Goal: Transaction & Acquisition: Purchase product/service

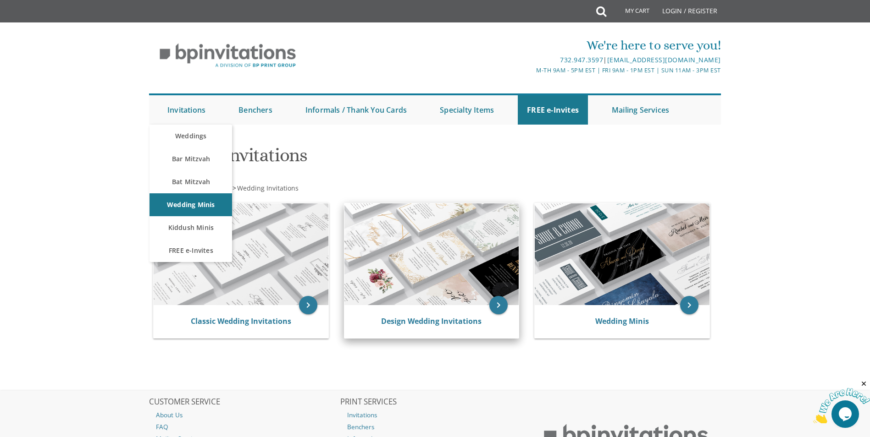
click at [243, 258] on img at bounding box center [241, 255] width 175 height 102
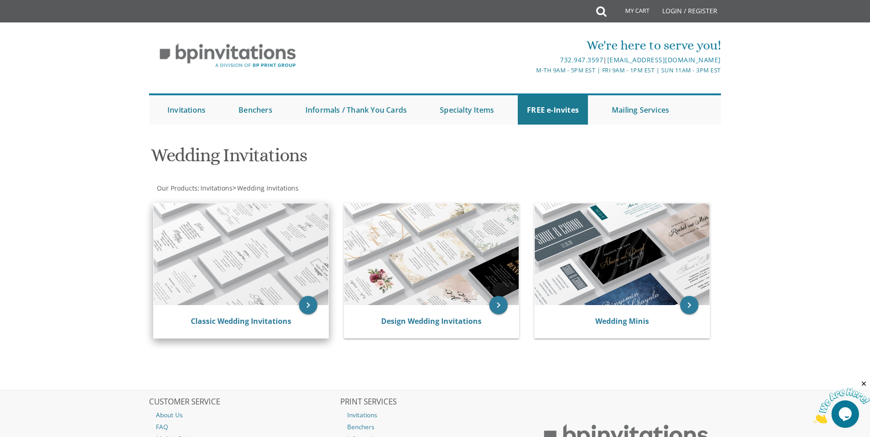
click at [317, 265] on img at bounding box center [241, 255] width 175 height 102
click at [305, 303] on icon "keyboard_arrow_right" at bounding box center [308, 305] width 18 height 18
click at [200, 238] on img at bounding box center [241, 255] width 175 height 102
click at [249, 326] on link "Classic Wedding Invitations" at bounding box center [241, 321] width 100 height 10
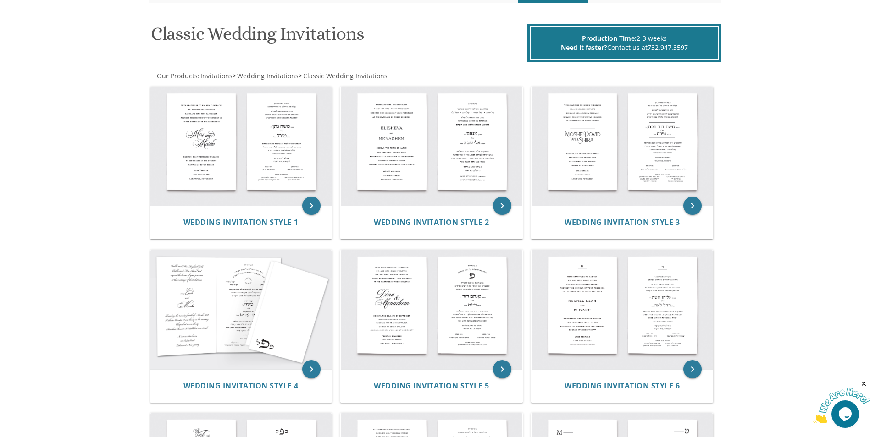
scroll to position [138, 0]
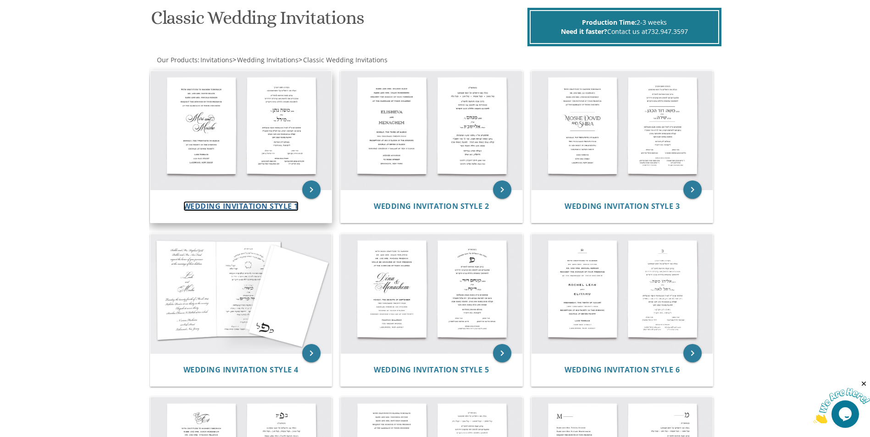
click at [249, 208] on span "Wedding Invitation Style 1" at bounding box center [240, 206] width 115 height 10
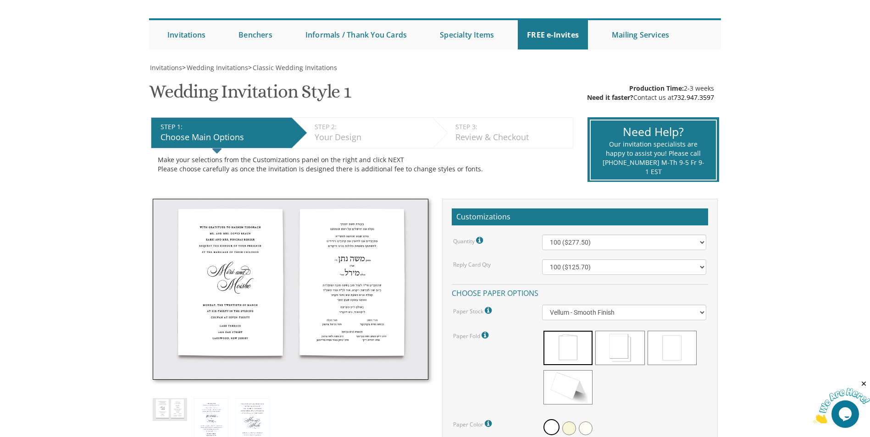
scroll to position [92, 0]
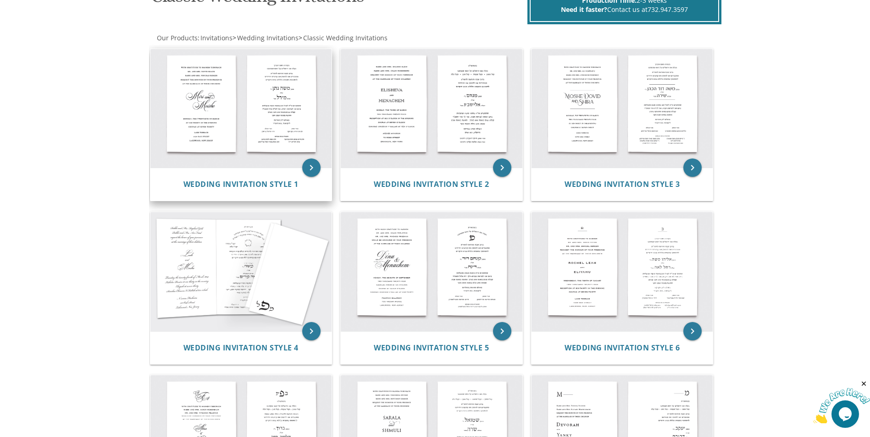
scroll to position [138, 0]
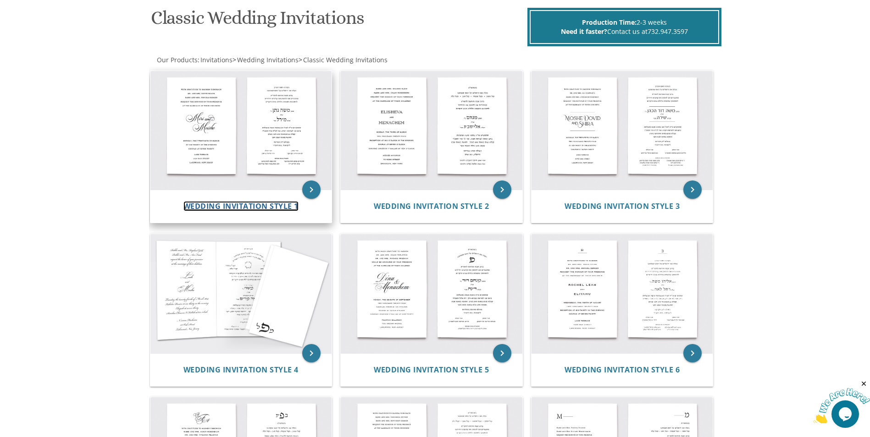
click at [210, 208] on span "Wedding Invitation Style 1" at bounding box center [240, 206] width 115 height 10
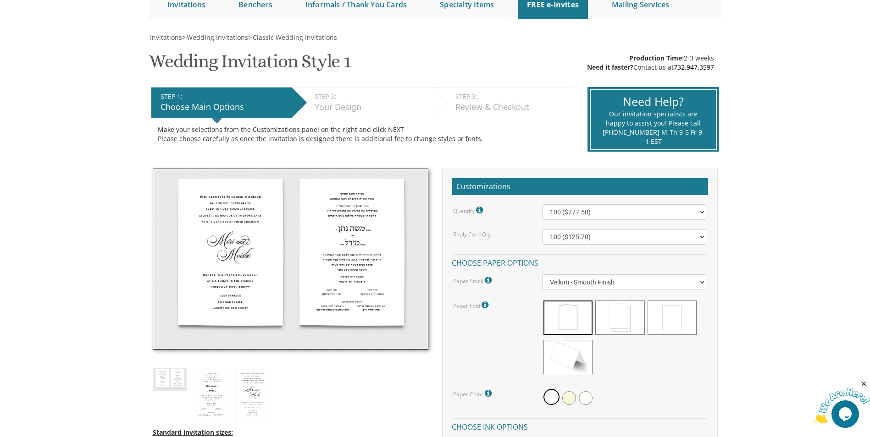
scroll to position [138, 0]
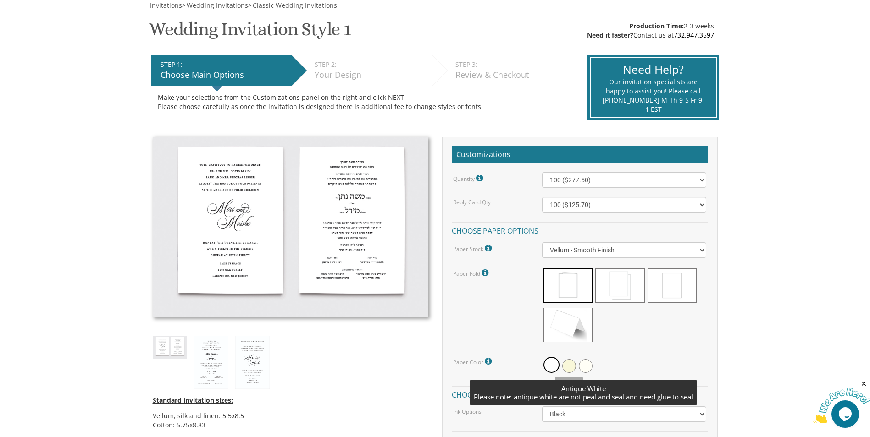
click at [583, 367] on span at bounding box center [586, 366] width 14 height 14
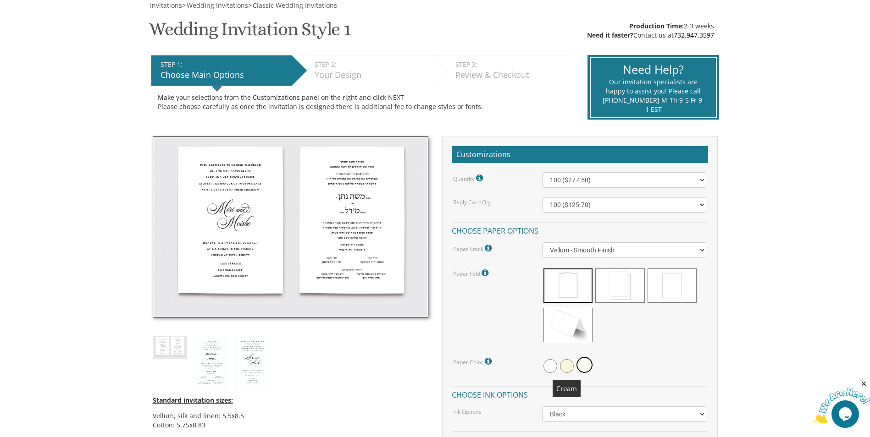
click at [562, 371] on span at bounding box center [567, 366] width 14 height 14
click at [548, 369] on span at bounding box center [550, 366] width 14 height 14
click at [614, 256] on select "Vellum - Smooth Finish Linen - Subtle Embossed Crosshatch Texture Silk - Soft, …" at bounding box center [624, 251] width 164 height 16
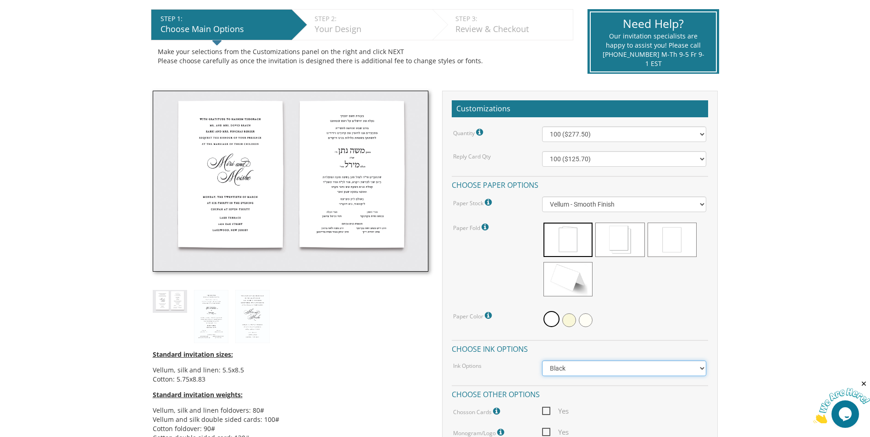
click at [631, 368] on select "Black Colored Ink ($65.00) Black + One Color ($211.00) Two Colors ($265.00)" at bounding box center [624, 369] width 164 height 16
click at [634, 310] on div at bounding box center [624, 320] width 164 height 21
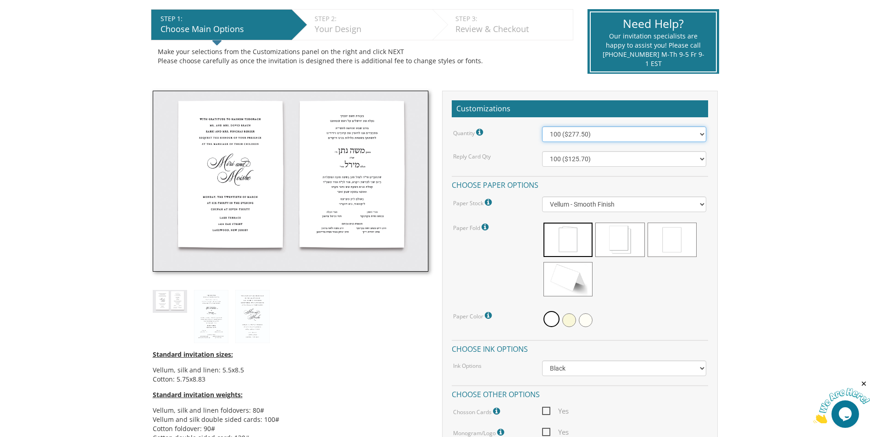
click at [576, 133] on select "100 ($277.50) 200 ($330.45) 300 ($380.65) 400 ($432.70) 500 ($482.10) 600 ($534…" at bounding box center [624, 135] width 164 height 16
select select "1200"
click at [542, 127] on select "100 ($277.50) 200 ($330.45) 300 ($380.65) 400 ($432.70) 500 ($482.10) 600 ($534…" at bounding box center [624, 135] width 164 height 16
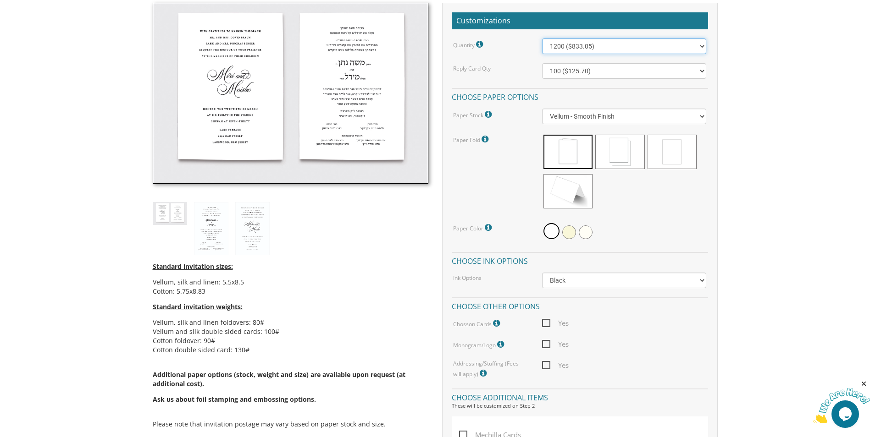
scroll to position [275, 0]
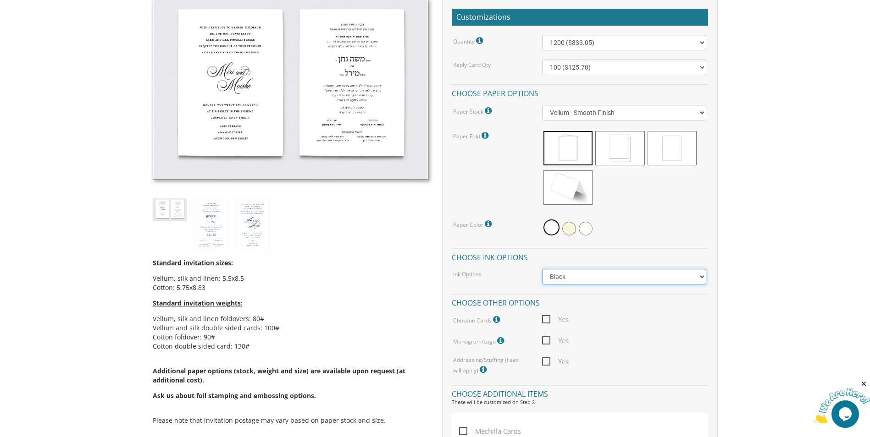
click at [571, 276] on select "Black Colored Ink ($65.00) Black + One Color ($211.00) Two Colors ($265.00)" at bounding box center [624, 277] width 164 height 16
select select "Standard"
click at [542, 269] on select "Black Colored Ink ($65.00) Black + One Color ($211.00) Two Colors ($265.00)" at bounding box center [624, 277] width 164 height 16
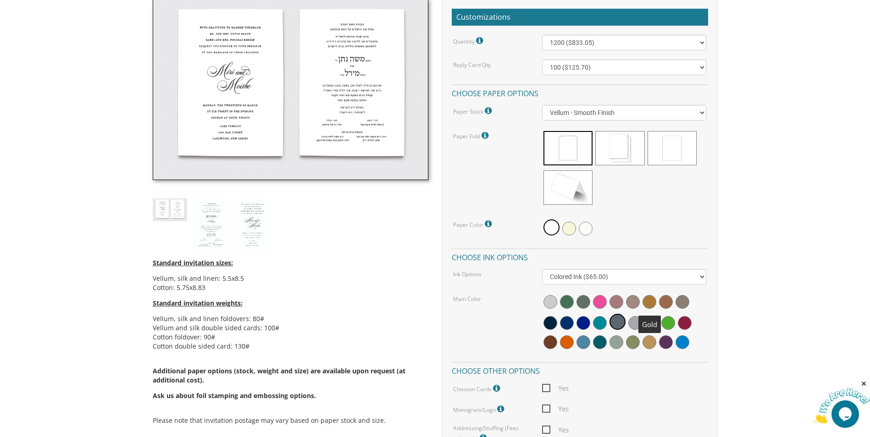
click at [648, 300] on span at bounding box center [649, 302] width 14 height 14
click at [657, 380] on div "Quantity Please note: Quantities may be modified after order completion. For we…" at bounding box center [580, 239] width 256 height 409
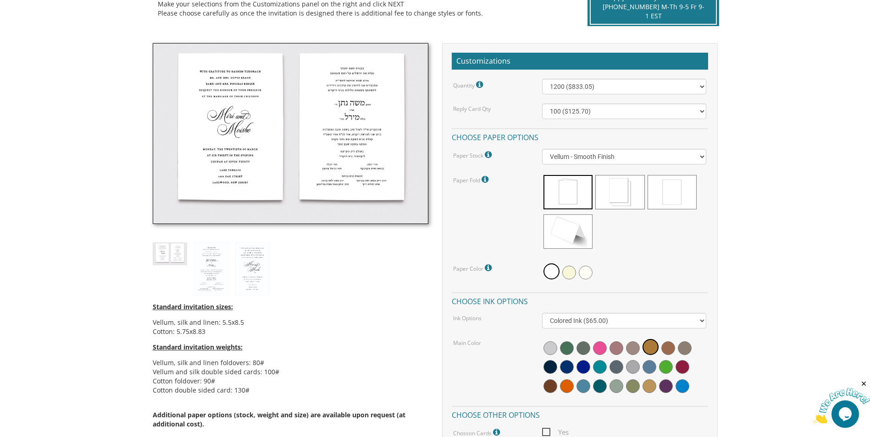
scroll to position [229, 0]
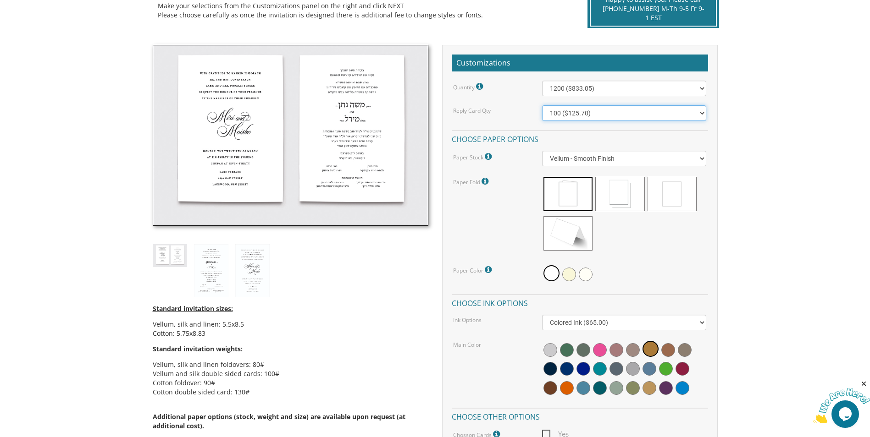
click at [604, 114] on select "100 ($125.70) 200 ($150.60) 300 ($177.95) 400 ($270.70) 500 ($225.30) 600 ($249…" at bounding box center [624, 113] width 164 height 16
select select "1200"
click at [542, 105] on select "100 ($125.70) 200 ($150.60) 300 ($177.95) 400 ($270.70) 500 ($225.30) 600 ($249…" at bounding box center [624, 113] width 164 height 16
click at [629, 253] on div at bounding box center [624, 215] width 164 height 79
click at [570, 276] on span at bounding box center [569, 275] width 14 height 14
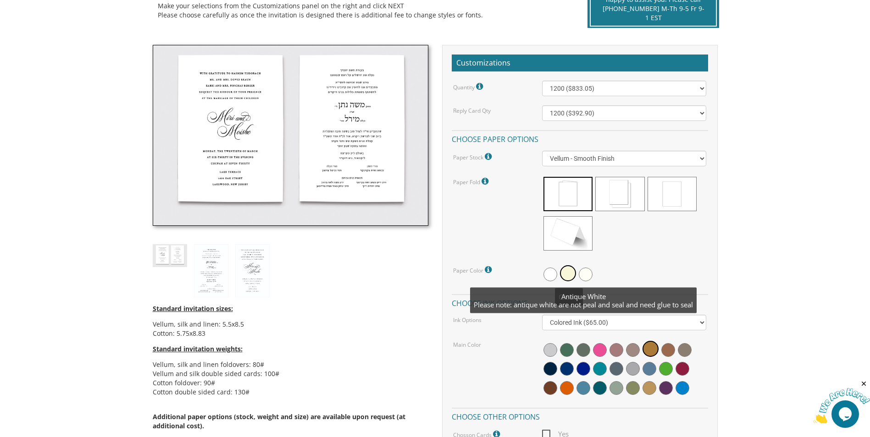
click at [585, 273] on span at bounding box center [586, 275] width 14 height 14
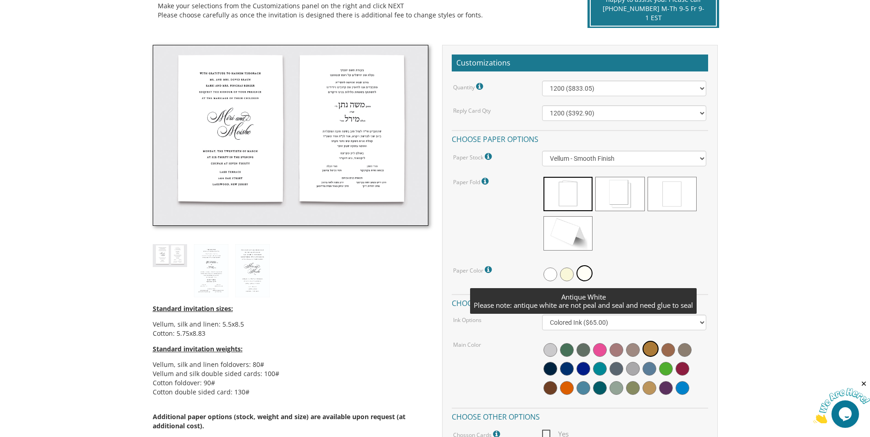
click at [636, 247] on div at bounding box center [624, 215] width 164 height 79
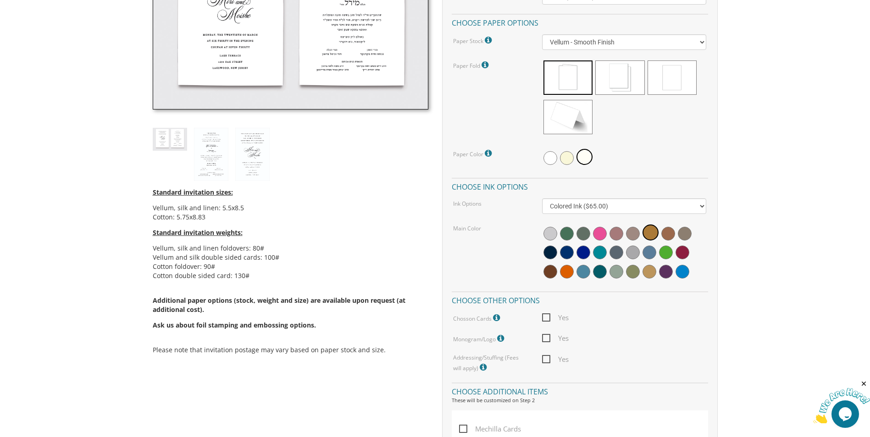
scroll to position [367, 0]
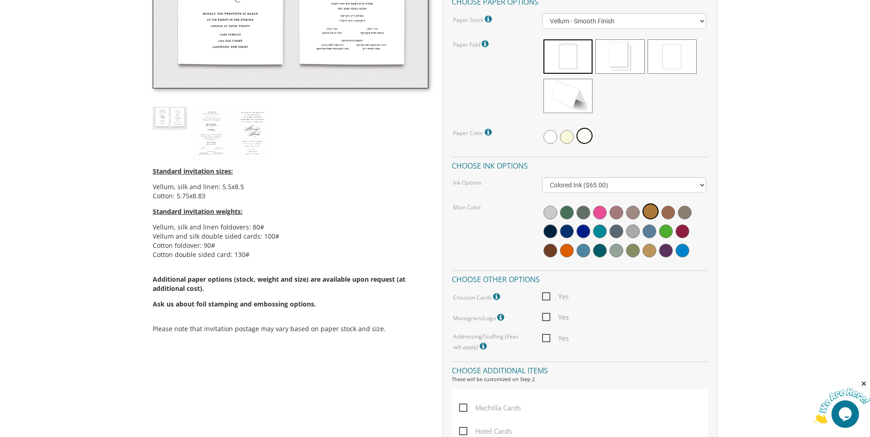
click at [545, 297] on span "Yes" at bounding box center [555, 296] width 27 height 11
click at [545, 297] on input "Yes" at bounding box center [545, 296] width 6 height 6
checkbox input "true"
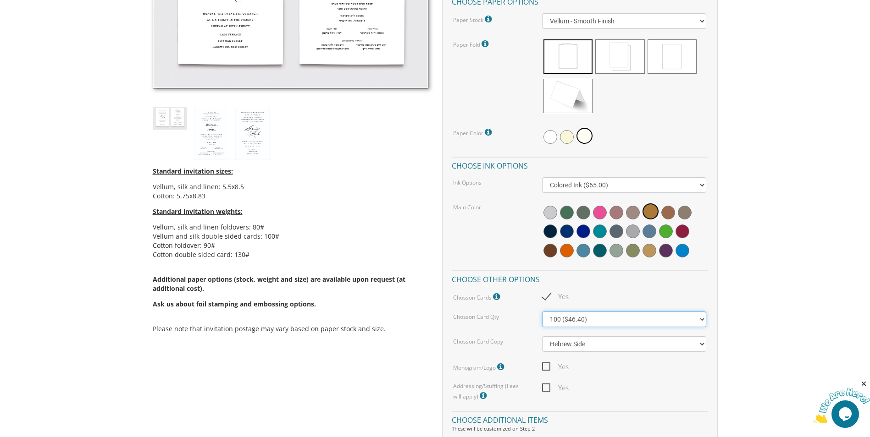
click at [564, 318] on select "100 ($46.40) 200 ($55.20) 300 ($61.85)" at bounding box center [624, 320] width 164 height 16
click at [625, 295] on div "Yes" at bounding box center [624, 296] width 178 height 11
click at [573, 348] on select "Hebrew Side English Side" at bounding box center [624, 345] width 164 height 16
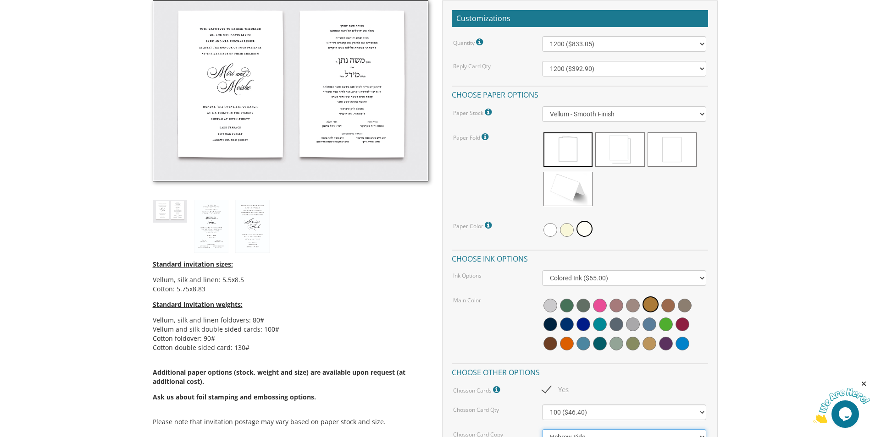
scroll to position [225, 0]
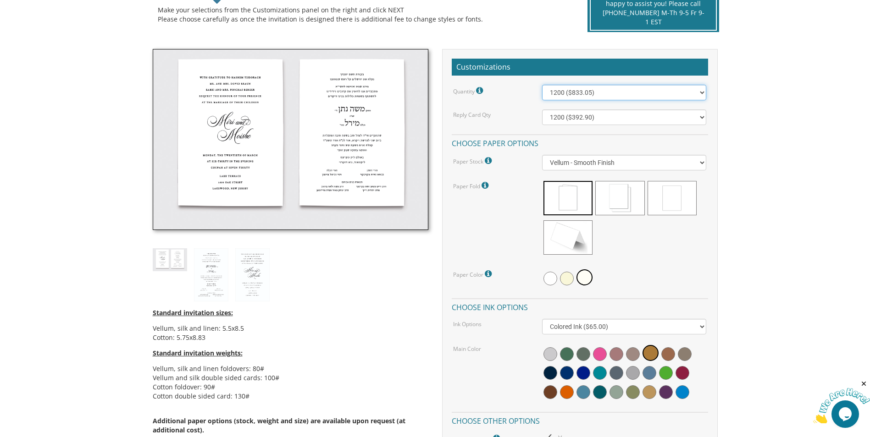
click at [602, 89] on select "100 ($277.50) 200 ($330.45) 300 ($380.65) 400 ($432.70) 500 ($482.10) 600 ($534…" at bounding box center [624, 93] width 164 height 16
click at [542, 85] on select "100 ($277.50) 200 ($330.45) 300 ($380.65) 400 ($432.70) 500 ($482.10) 600 ($534…" at bounding box center [624, 93] width 164 height 16
click at [613, 92] on select "100 ($277.50) 200 ($330.45) 300 ($380.65) 400 ($432.70) 500 ($482.10) 600 ($534…" at bounding box center [624, 93] width 164 height 16
select select "1500"
click at [542, 85] on select "100 ($277.50) 200 ($330.45) 300 ($380.65) 400 ($432.70) 500 ($482.10) 600 ($534…" at bounding box center [624, 93] width 164 height 16
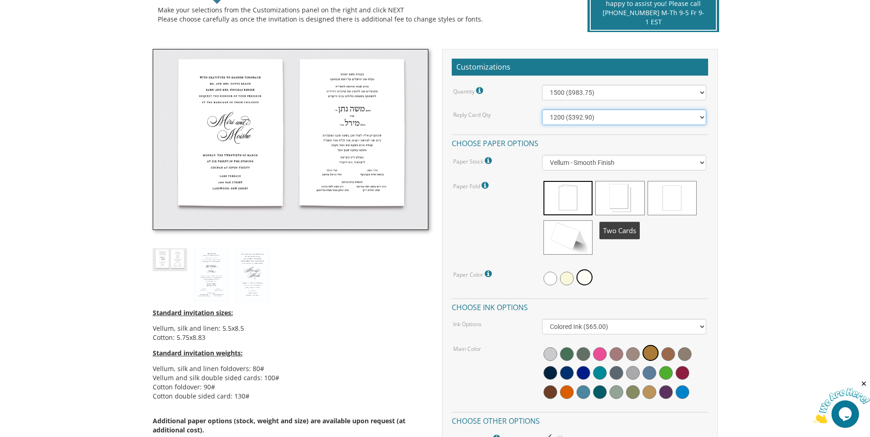
click at [564, 119] on select "100 ($125.70) 200 ($150.60) 300 ($177.95) 400 ($270.70) 500 ($225.30) 600 ($249…" at bounding box center [624, 118] width 164 height 16
select select "1500"
click at [542, 110] on select "100 ($125.70) 200 ($150.60) 300 ($177.95) 400 ($270.70) 500 ($225.30) 600 ($249…" at bounding box center [624, 118] width 164 height 16
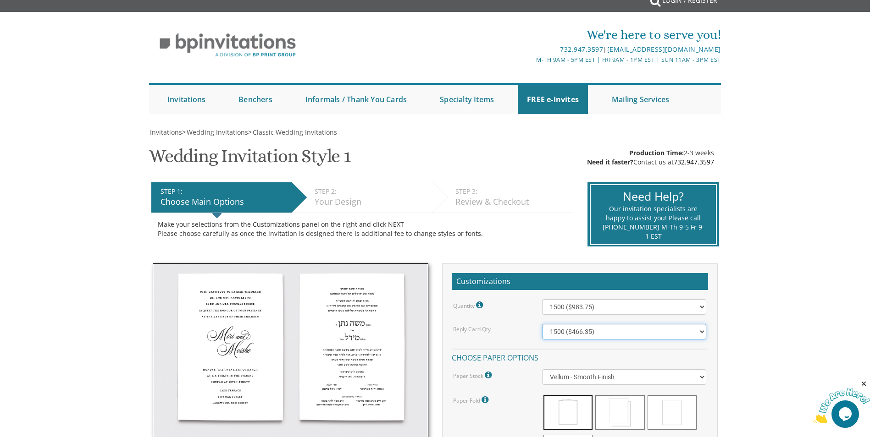
scroll to position [0, 0]
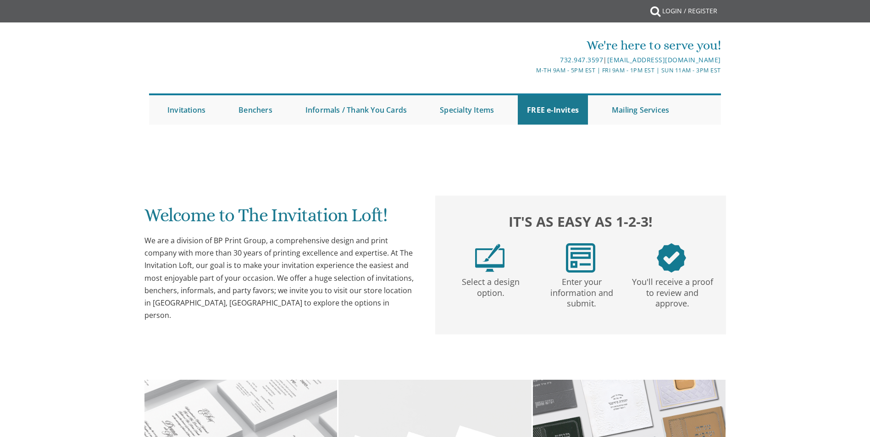
scroll to position [229, 0]
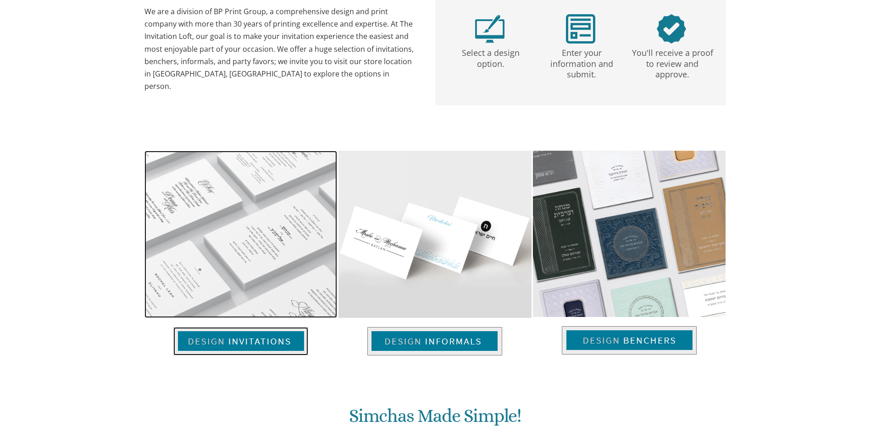
click at [209, 159] on img at bounding box center [240, 234] width 193 height 167
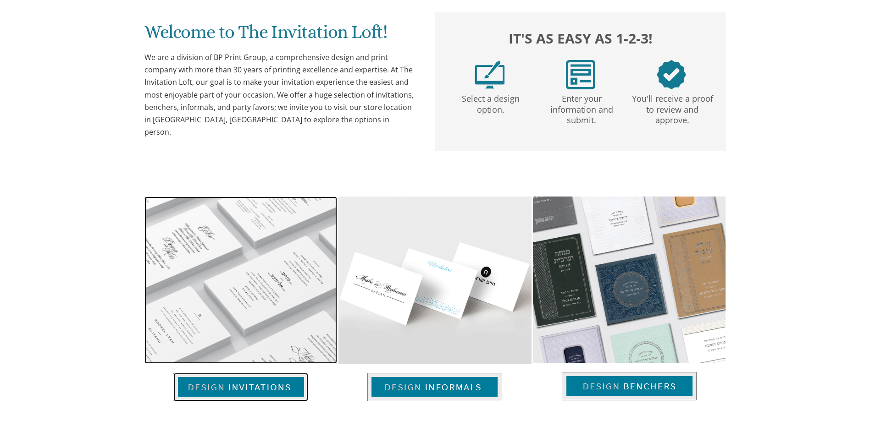
scroll to position [276, 0]
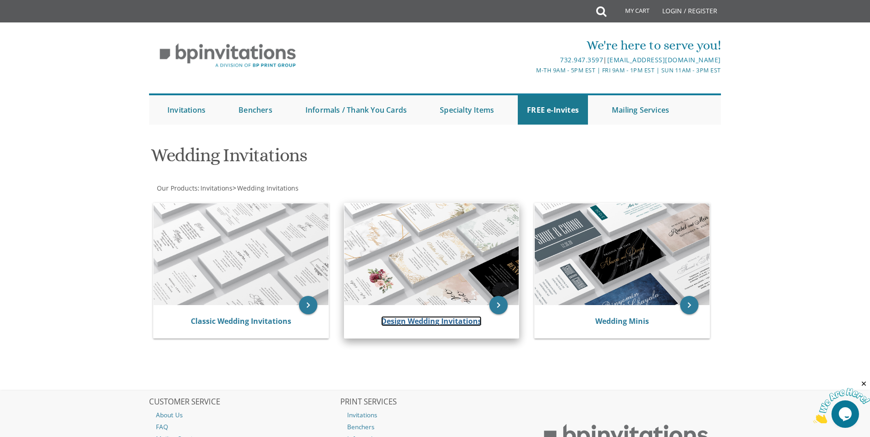
click at [431, 322] on link "Design Wedding Invitations" at bounding box center [431, 321] width 100 height 10
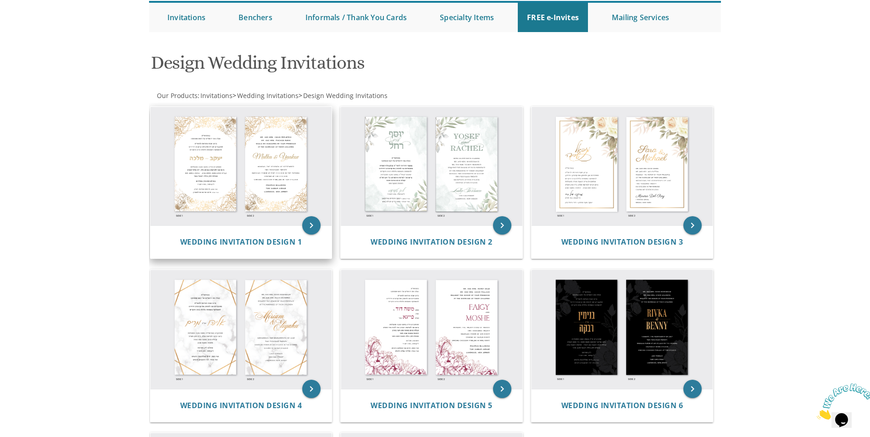
scroll to position [23, 0]
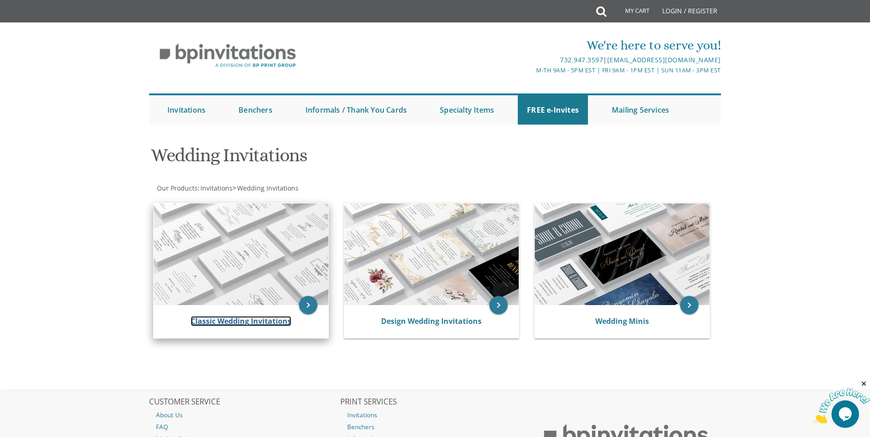
click at [209, 320] on link "Classic Wedding Invitations" at bounding box center [241, 321] width 100 height 10
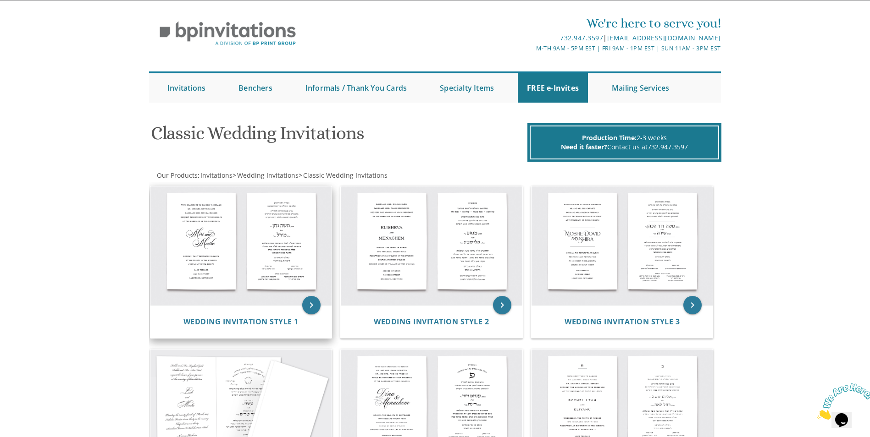
scroll to position [18, 0]
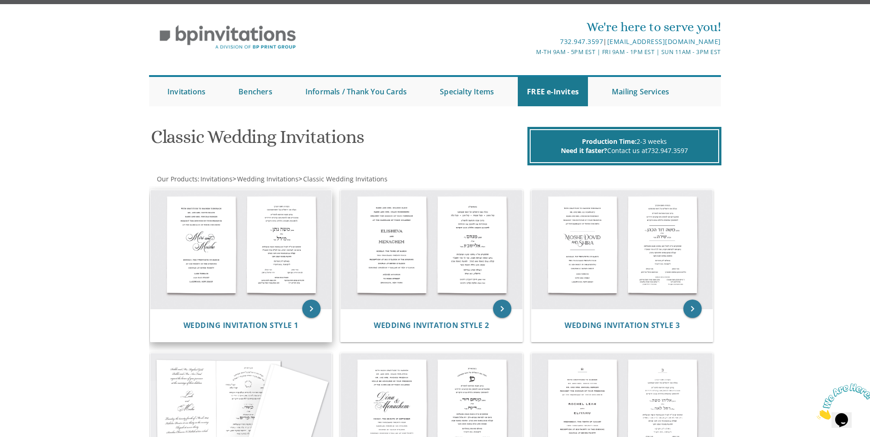
click at [234, 247] on img at bounding box center [241, 249] width 182 height 119
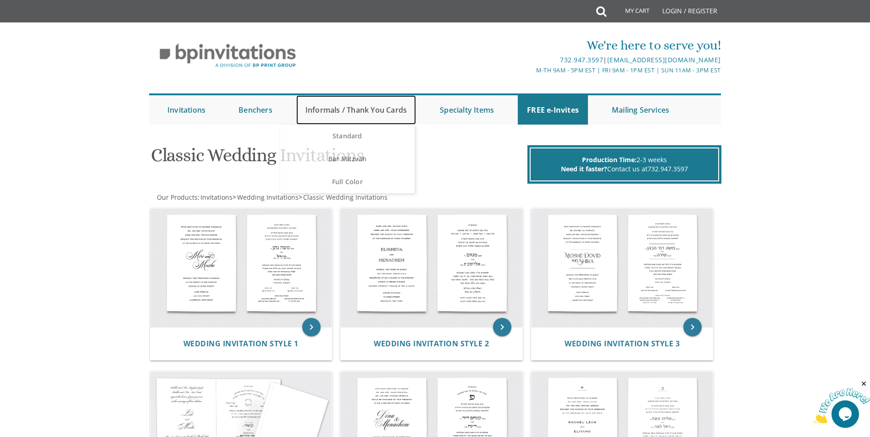
click at [334, 107] on link "Informals / Thank You Cards" at bounding box center [356, 109] width 120 height 29
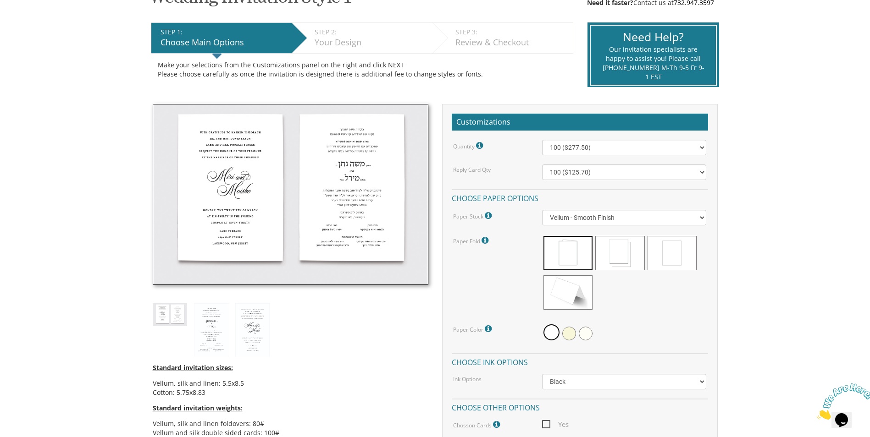
scroll to position [183, 0]
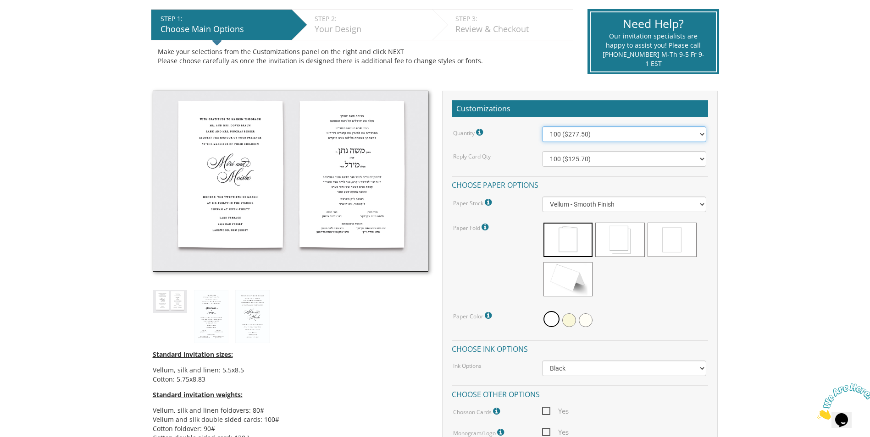
click at [607, 132] on select "100 ($277.50) 200 ($330.45) 300 ($380.65) 400 ($432.70) 500 ($482.10) 600 ($534…" at bounding box center [624, 135] width 164 height 16
select select "1500"
click at [542, 127] on select "100 ($277.50) 200 ($330.45) 300 ($380.65) 400 ($432.70) 500 ($482.10) 600 ($534…" at bounding box center [624, 135] width 164 height 16
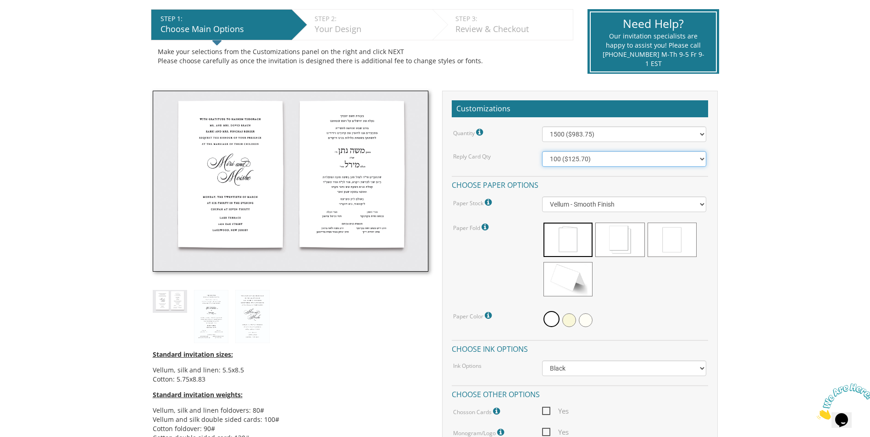
click at [572, 155] on select "100 ($125.70) 200 ($150.60) 300 ($177.95) 400 ($270.70) 500 ($225.30) 600 ($249…" at bounding box center [624, 159] width 164 height 16
select select "1500"
click at [542, 151] on select "100 ($125.70) 200 ($150.60) 300 ($177.95) 400 ($270.70) 500 ($225.30) 600 ($249…" at bounding box center [624, 159] width 164 height 16
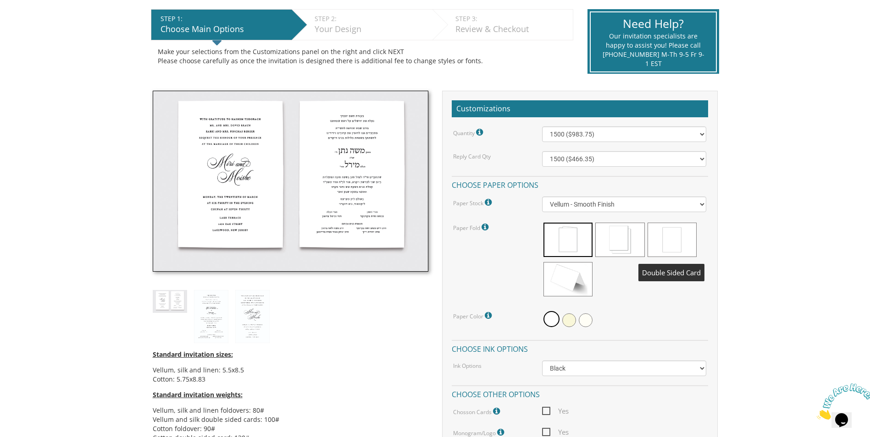
click at [676, 232] on span at bounding box center [671, 240] width 49 height 34
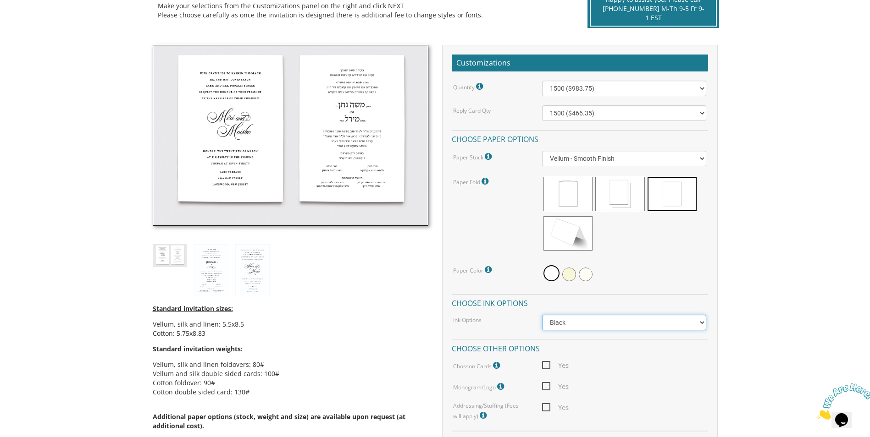
click at [597, 328] on select "Black Colored Ink ($65.00) Black + One Color ($211.00) Two Colors ($265.00)" at bounding box center [624, 323] width 164 height 16
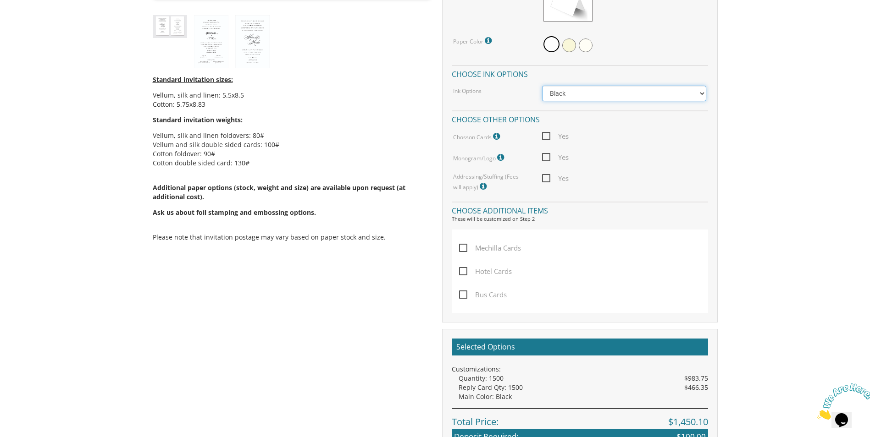
scroll to position [504, 0]
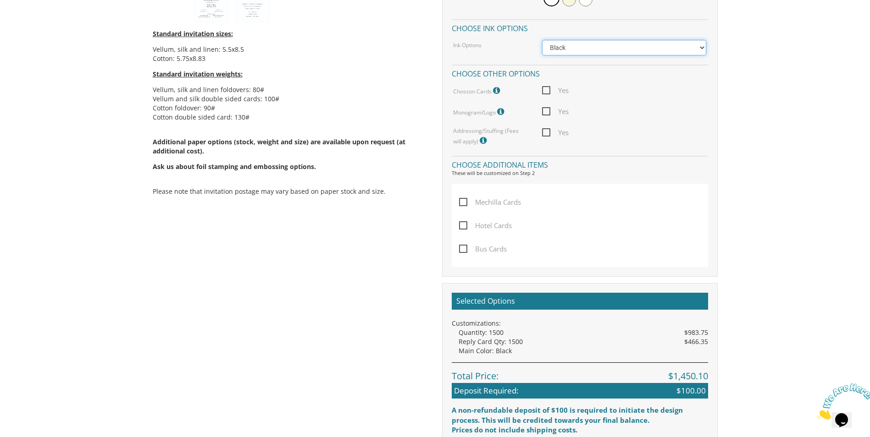
click at [553, 49] on select "Black Colored Ink ($65.00) Black + One Color ($211.00) Two Colors ($265.00)" at bounding box center [624, 48] width 164 height 16
select select "Standard"
click at [542, 40] on select "Black Colored Ink ($65.00) Black + One Color ($211.00) Two Colors ($265.00)" at bounding box center [624, 48] width 164 height 16
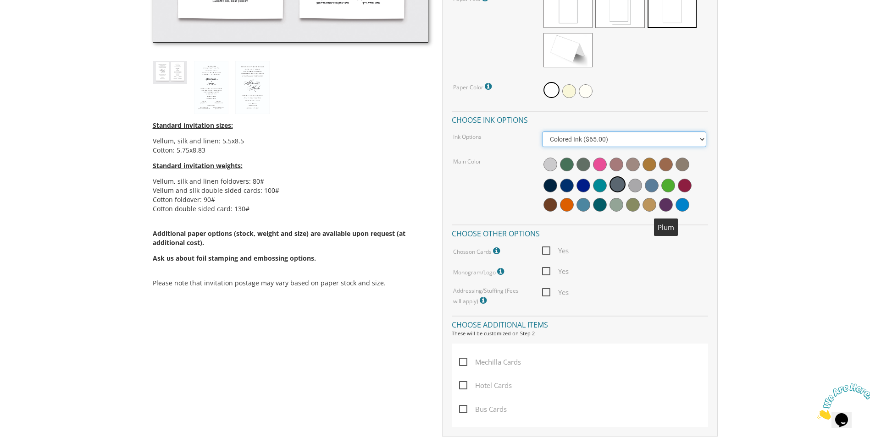
scroll to position [367, 0]
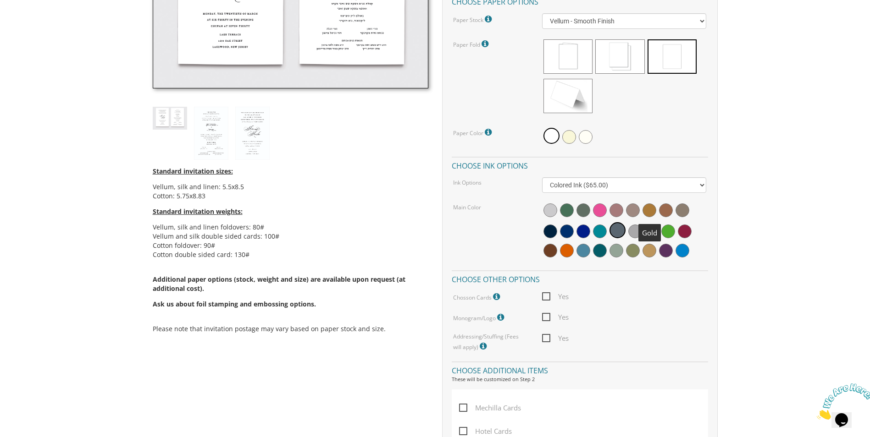
click at [647, 209] on span at bounding box center [649, 211] width 14 height 14
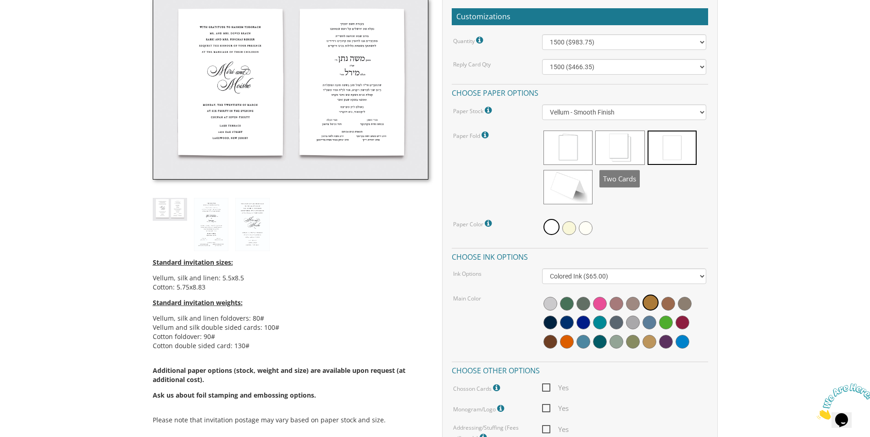
scroll to position [275, 0]
click at [603, 113] on select "Vellum - Smooth Finish Linen - Subtle Embossed Crosshatch Texture Silk - Soft, …" at bounding box center [624, 113] width 164 height 16
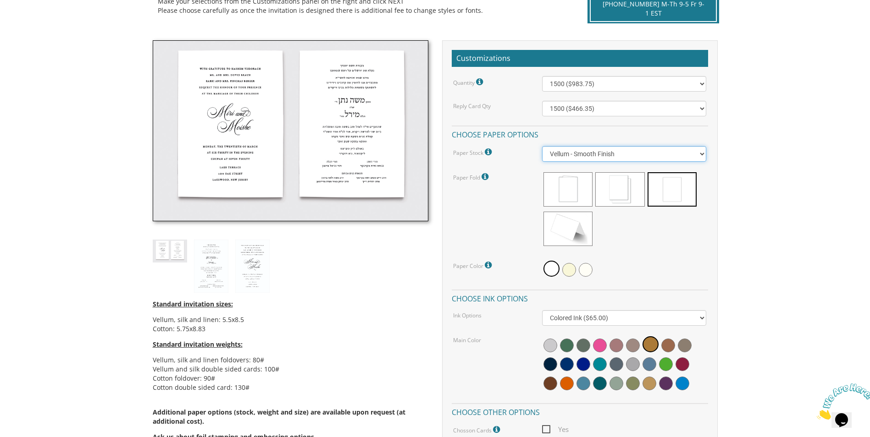
scroll to position [229, 0]
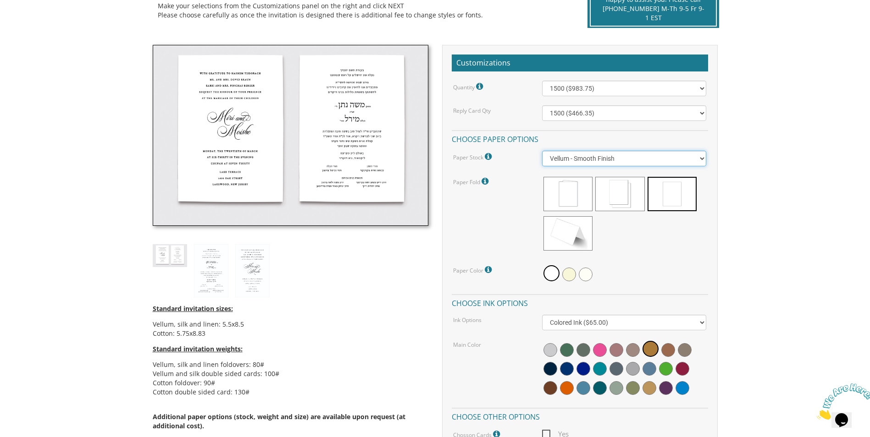
click at [596, 159] on select "Vellum - Smooth Finish Linen - Subtle Embossed Crosshatch Texture Silk - Soft, …" at bounding box center [624, 159] width 164 height 16
click at [542, 151] on select "Vellum - Smooth Finish Linen - Subtle Embossed Crosshatch Texture Silk - Soft, …" at bounding box center [624, 159] width 164 height 16
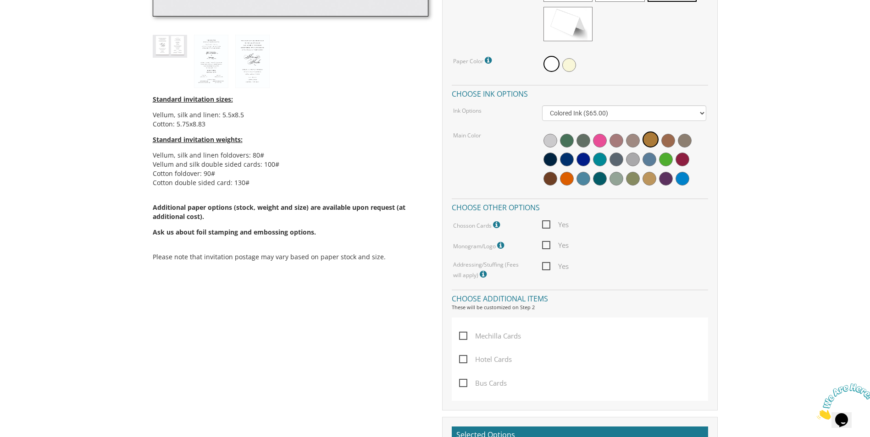
scroll to position [321, 0]
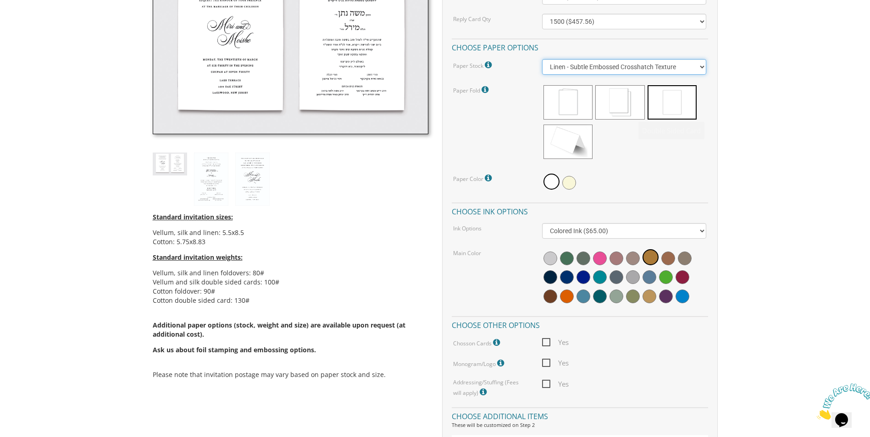
click at [621, 71] on select "Vellum - Smooth Finish Linen - Subtle Embossed Crosshatch Texture Silk - Soft, …" at bounding box center [624, 67] width 164 height 16
click at [542, 59] on select "Vellum - Smooth Finish Linen - Subtle Embossed Crosshatch Texture Silk - Soft, …" at bounding box center [624, 67] width 164 height 16
click at [585, 70] on select "Vellum - Smooth Finish Linen - Subtle Embossed Crosshatch Texture Silk - Soft, …" at bounding box center [624, 67] width 164 height 16
click at [542, 59] on select "Vellum - Smooth Finish Linen - Subtle Embossed Crosshatch Texture Silk - Soft, …" at bounding box center [624, 67] width 164 height 16
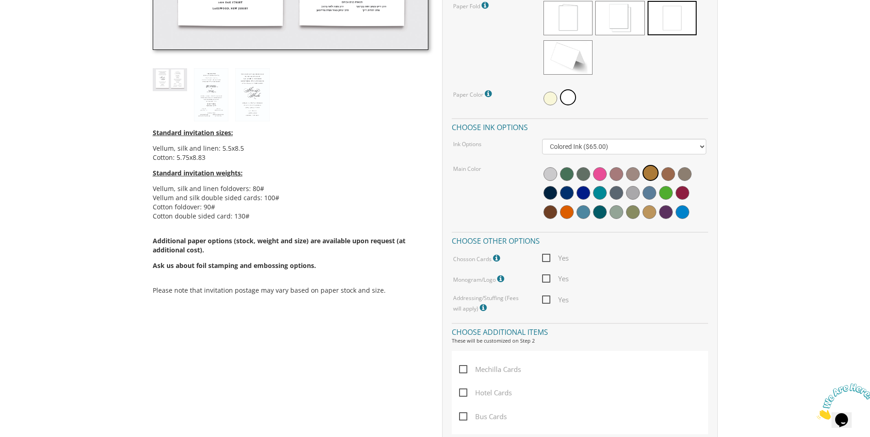
scroll to position [275, 0]
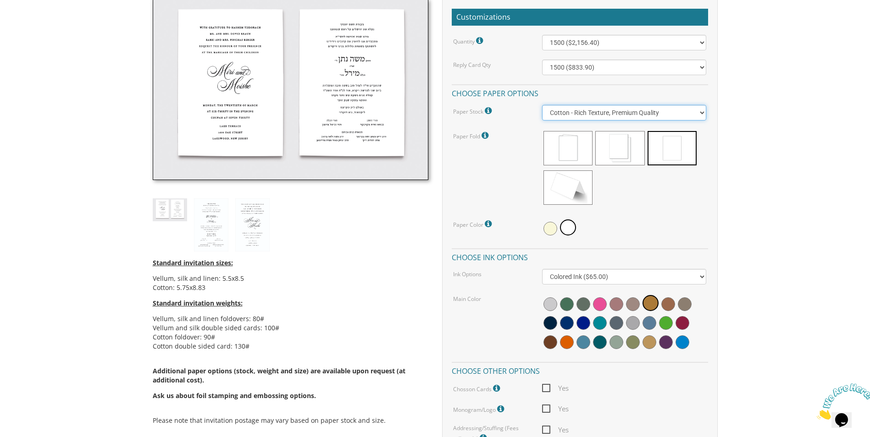
click at [597, 108] on select "Vellum - Smooth Finish Linen - Subtle Embossed Crosshatch Texture Silk - Soft, …" at bounding box center [624, 113] width 164 height 16
click at [542, 105] on select "Vellum - Smooth Finish Linen - Subtle Embossed Crosshatch Texture Silk - Soft, …" at bounding box center [624, 113] width 164 height 16
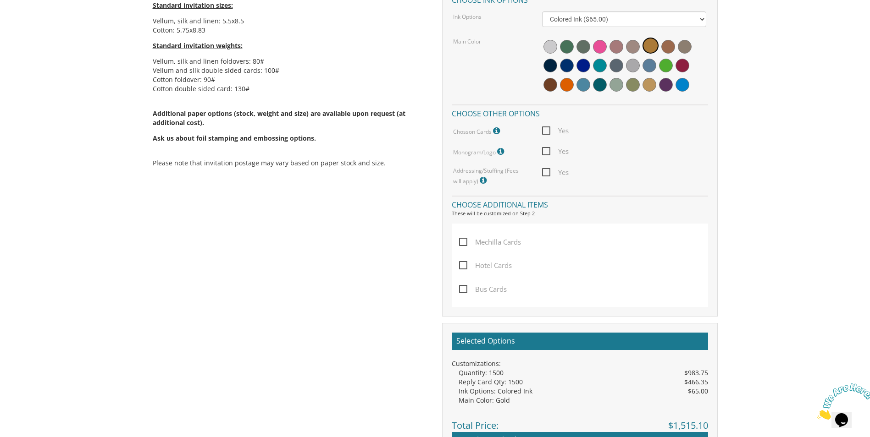
scroll to position [321, 0]
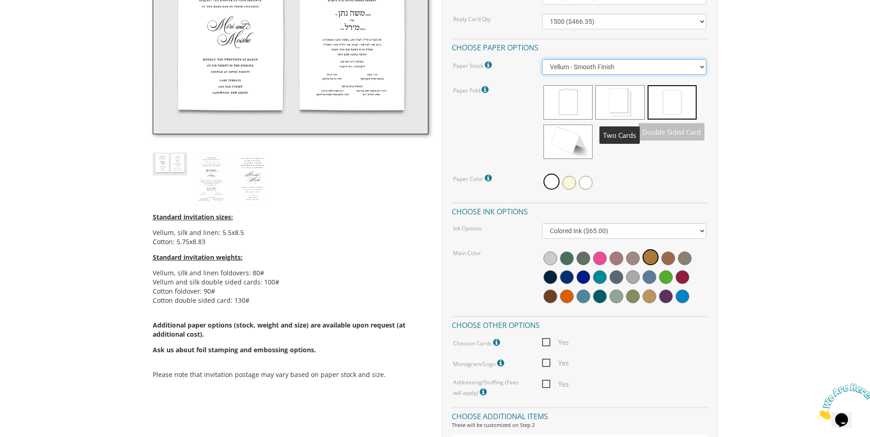
click at [592, 72] on select "Vellum - Smooth Finish Linen - Subtle Embossed Crosshatch Texture Silk - Soft, …" at bounding box center [624, 67] width 164 height 16
click at [542, 59] on select "Vellum - Smooth Finish Linen - Subtle Embossed Crosshatch Texture Silk - Soft, …" at bounding box center [624, 67] width 164 height 16
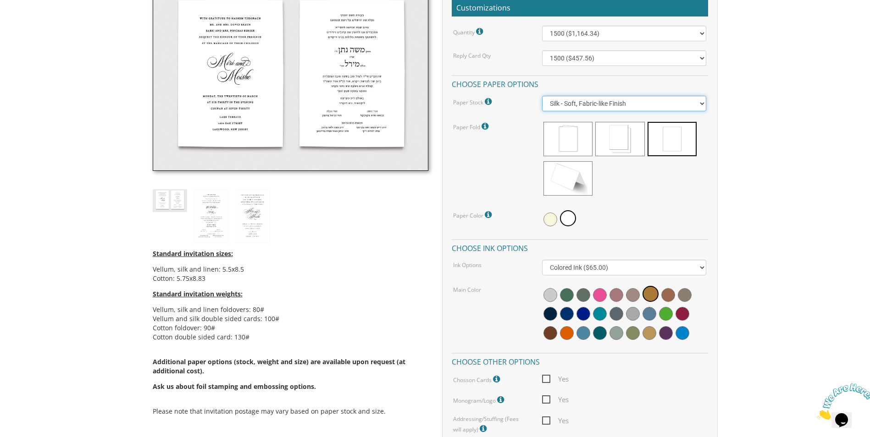
scroll to position [275, 0]
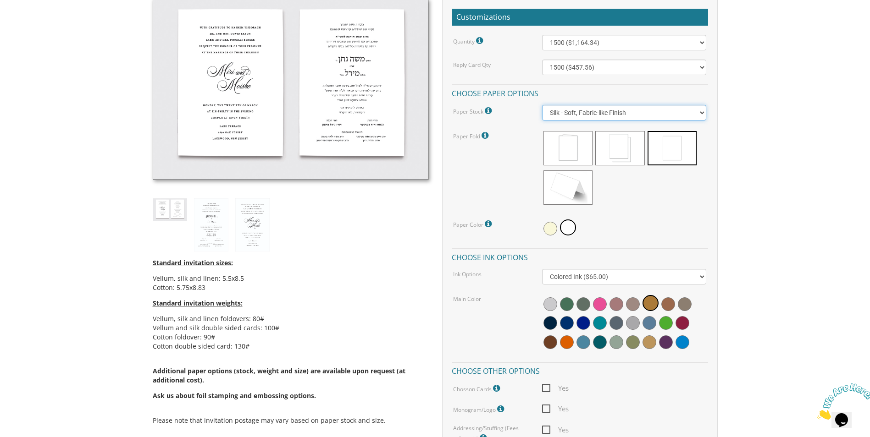
click at [617, 110] on select "Vellum - Smooth Finish Linen - Subtle Embossed Crosshatch Texture Silk - Soft, …" at bounding box center [624, 113] width 164 height 16
select select "Vellum"
click at [542, 105] on select "Vellum - Smooth Finish Linen - Subtle Embossed Crosshatch Texture Silk - Soft, …" at bounding box center [624, 113] width 164 height 16
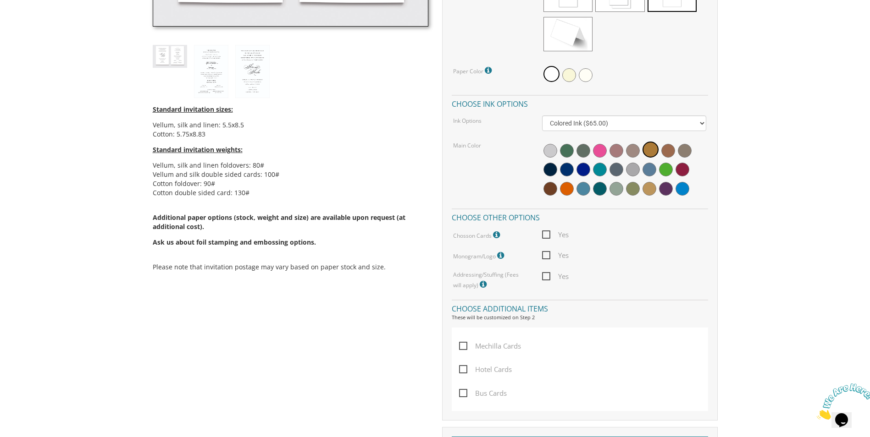
scroll to position [413, 0]
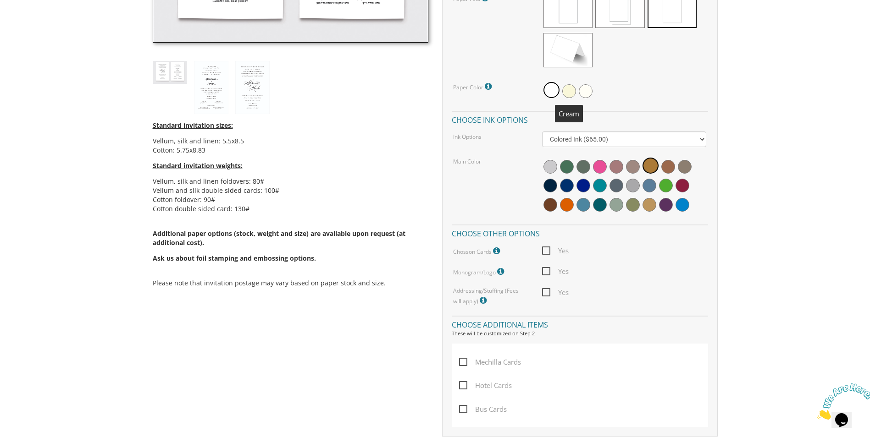
click at [568, 88] on span at bounding box center [569, 91] width 14 height 14
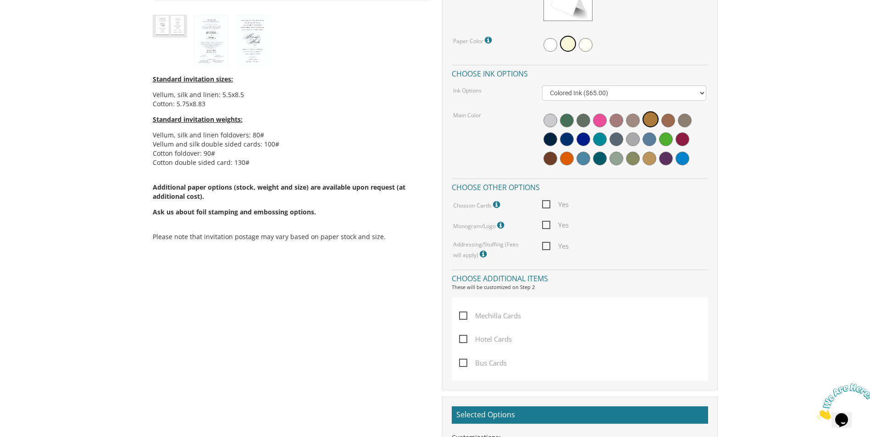
scroll to position [459, 0]
click at [583, 49] on span at bounding box center [586, 46] width 14 height 14
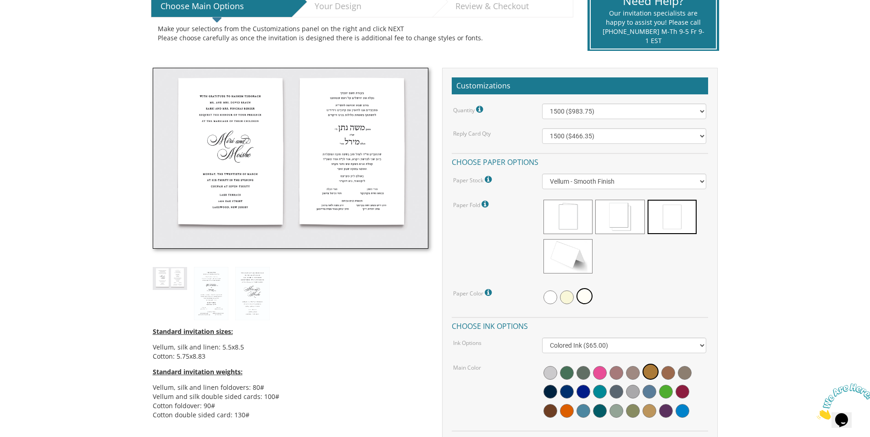
scroll to position [229, 0]
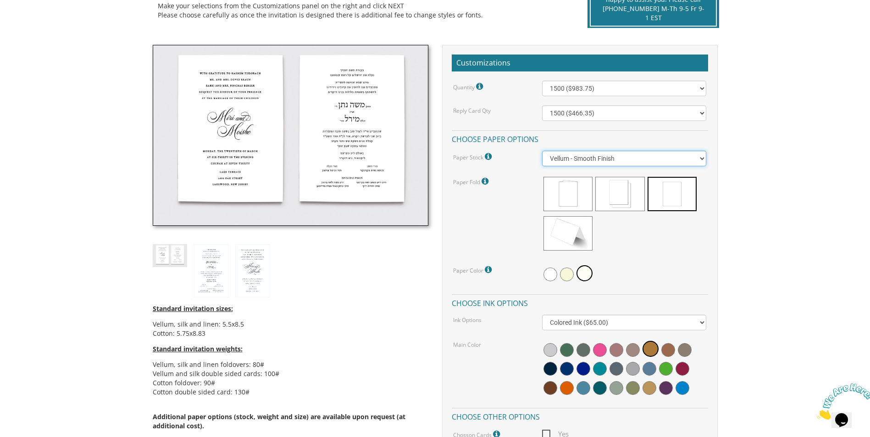
click at [592, 160] on select "Vellum - Smooth Finish Linen - Subtle Embossed Crosshatch Texture Silk - Soft, …" at bounding box center [624, 159] width 164 height 16
click at [550, 272] on span at bounding box center [550, 275] width 14 height 14
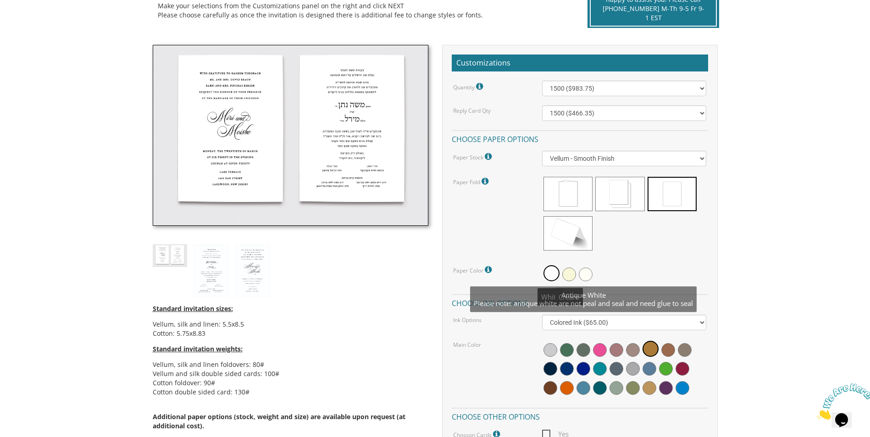
click at [585, 272] on span at bounding box center [586, 275] width 14 height 14
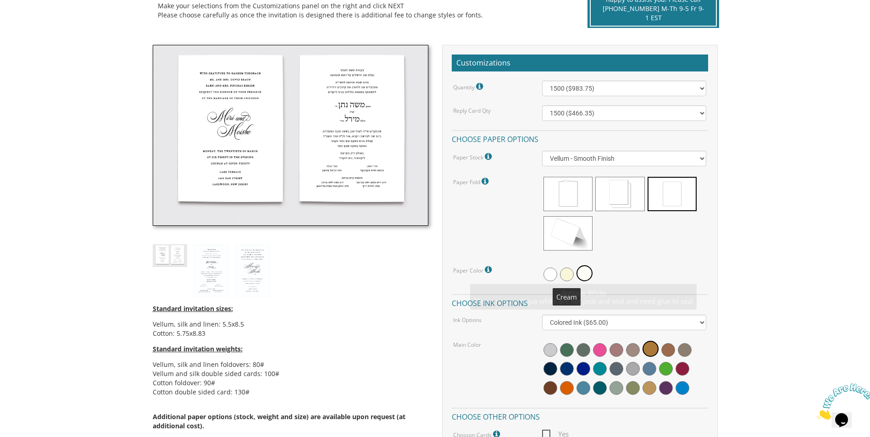
click at [564, 276] on span at bounding box center [567, 275] width 14 height 14
click at [652, 267] on div at bounding box center [624, 274] width 164 height 21
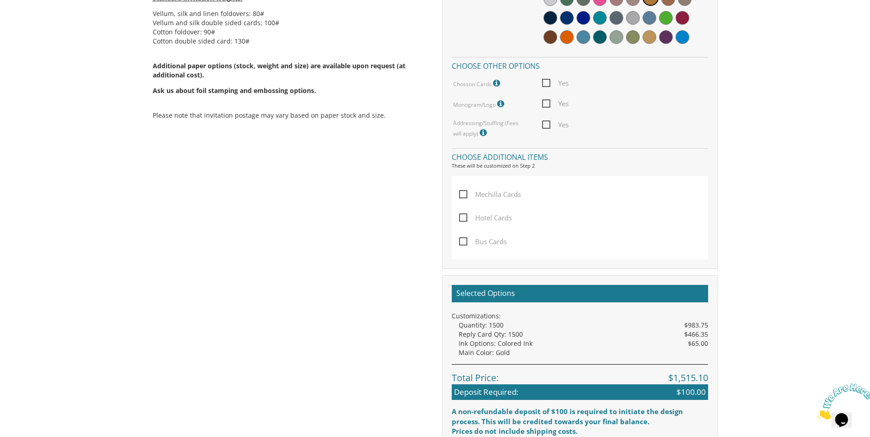
scroll to position [459, 0]
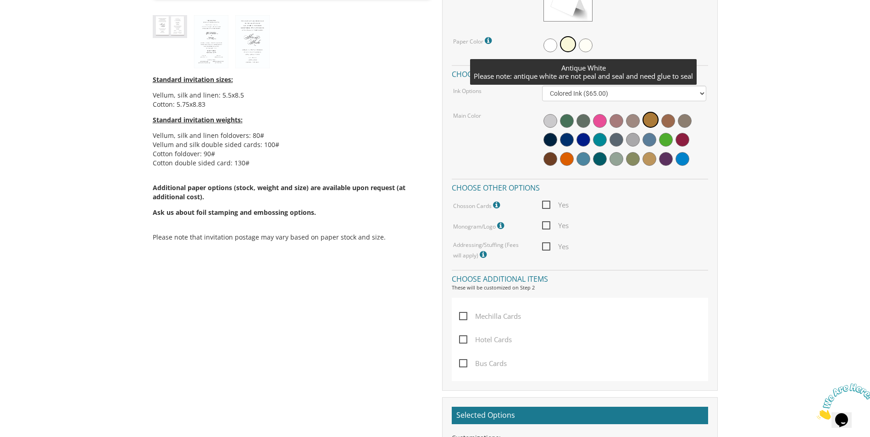
click at [587, 45] on span at bounding box center [586, 46] width 14 height 14
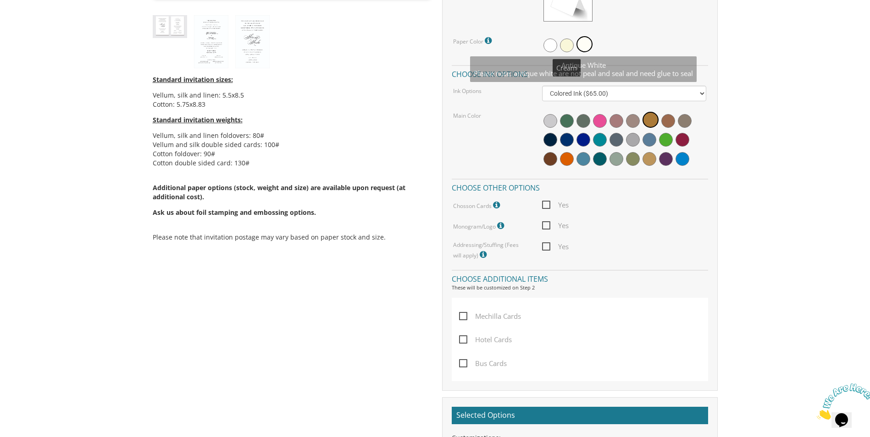
click at [549, 48] on span at bounding box center [550, 46] width 14 height 14
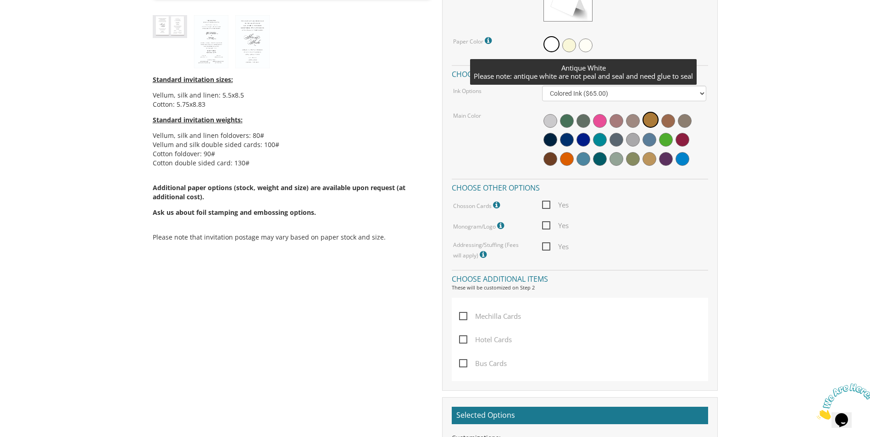
click at [604, 46] on div at bounding box center [624, 45] width 164 height 21
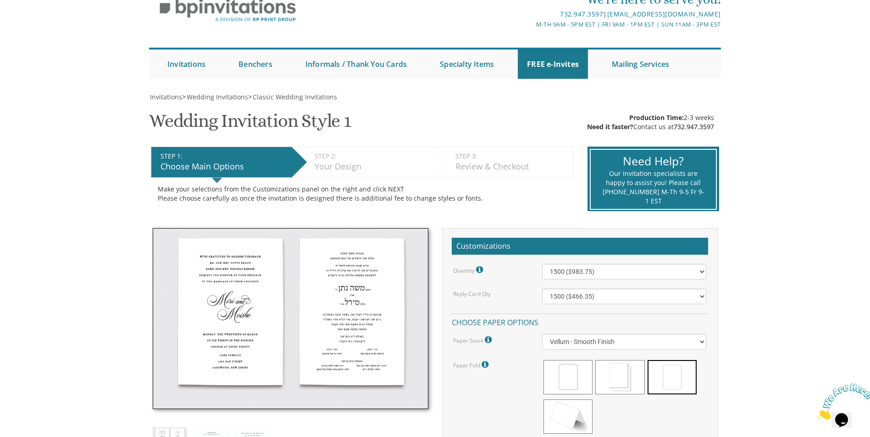
scroll to position [92, 0]
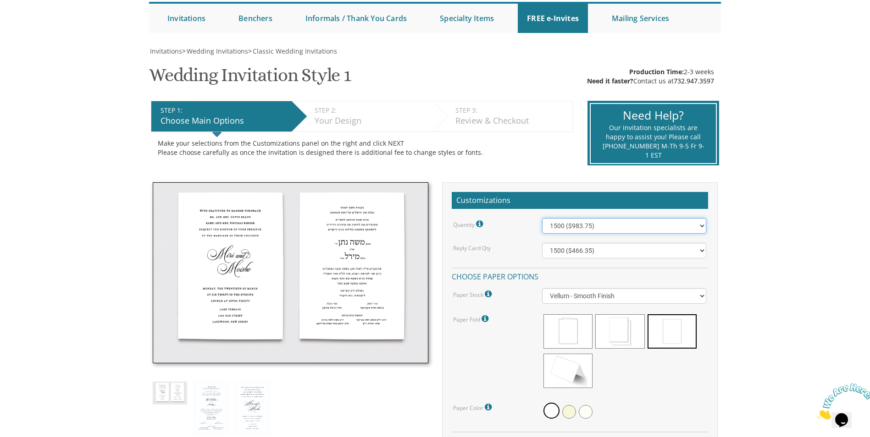
click at [599, 226] on select "100 ($277.50) 200 ($330.45) 300 ($380.65) 400 ($432.70) 500 ($482.10) 600 ($534…" at bounding box center [624, 226] width 164 height 16
select select "2000"
click at [542, 218] on select "100 ($277.50) 200 ($330.45) 300 ($380.65) 400 ($432.70) 500 ($482.10) 600 ($534…" at bounding box center [624, 226] width 164 height 16
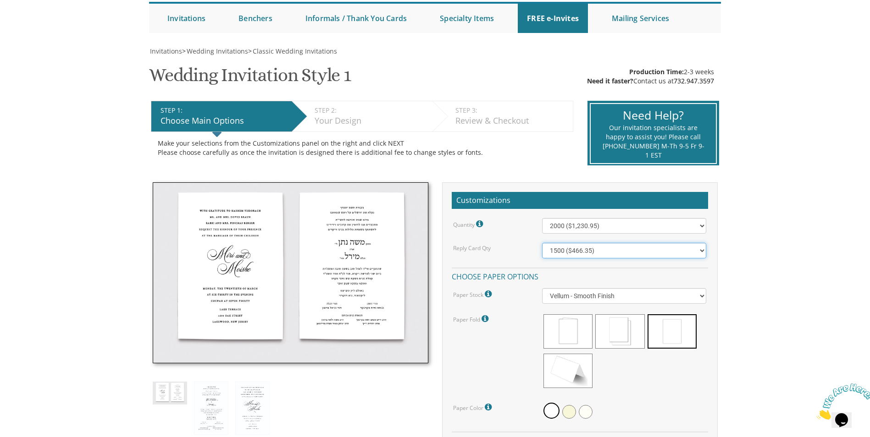
click at [589, 253] on select "100 ($125.70) 200 ($150.60) 300 ($177.95) 400 ($270.70) 500 ($225.30) 600 ($249…" at bounding box center [624, 251] width 164 height 16
select select "2000"
click at [542, 243] on select "100 ($125.70) 200 ($150.60) 300 ($177.95) 400 ($270.70) 500 ($225.30) 600 ($249…" at bounding box center [624, 251] width 164 height 16
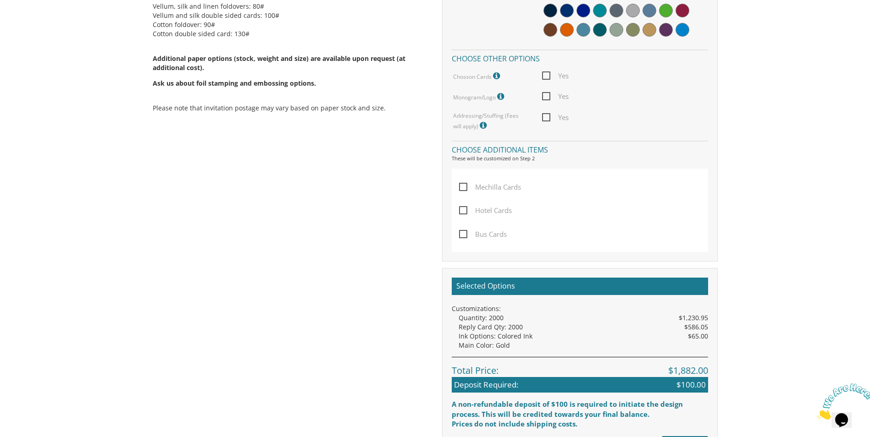
scroll to position [596, 0]
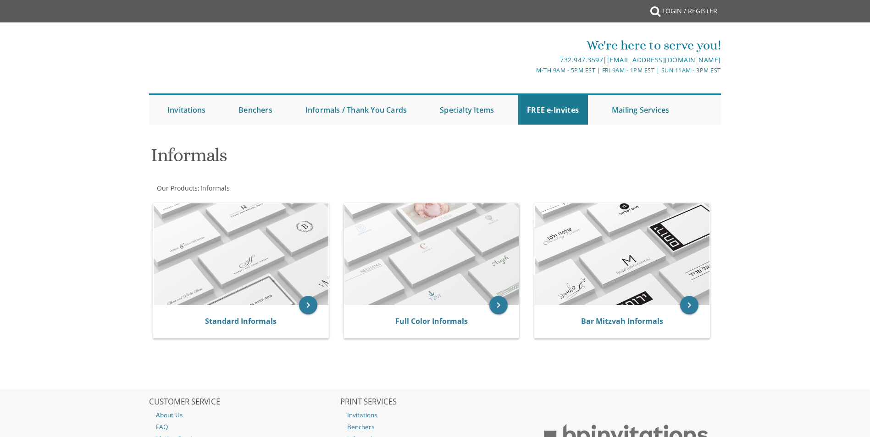
click at [396, 110] on link "Informals / Thank You Cards" at bounding box center [356, 109] width 120 height 29
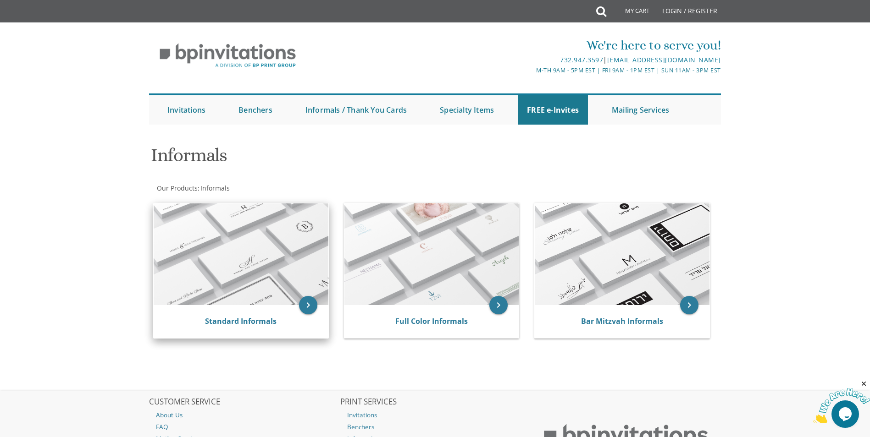
click at [249, 286] on img at bounding box center [241, 255] width 175 height 102
click at [248, 321] on link "Standard Informals" at bounding box center [241, 321] width 72 height 10
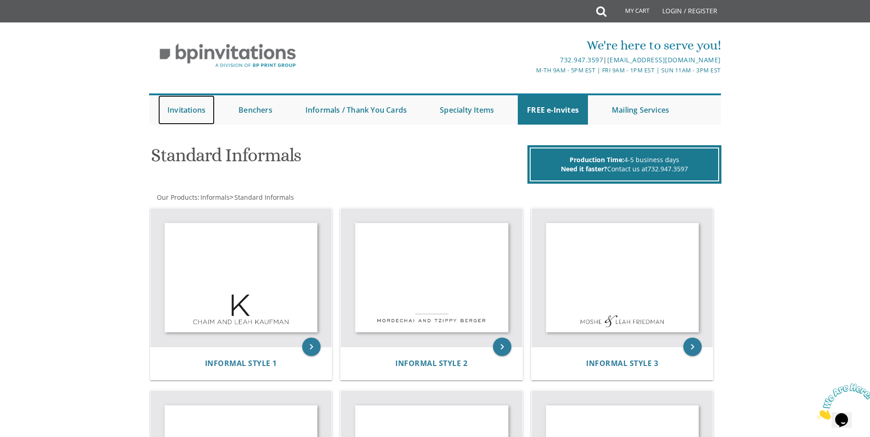
drag, startPoint x: 193, startPoint y: 112, endPoint x: 359, endPoint y: 158, distance: 172.3
click at [193, 112] on link "Invitations" at bounding box center [186, 109] width 56 height 29
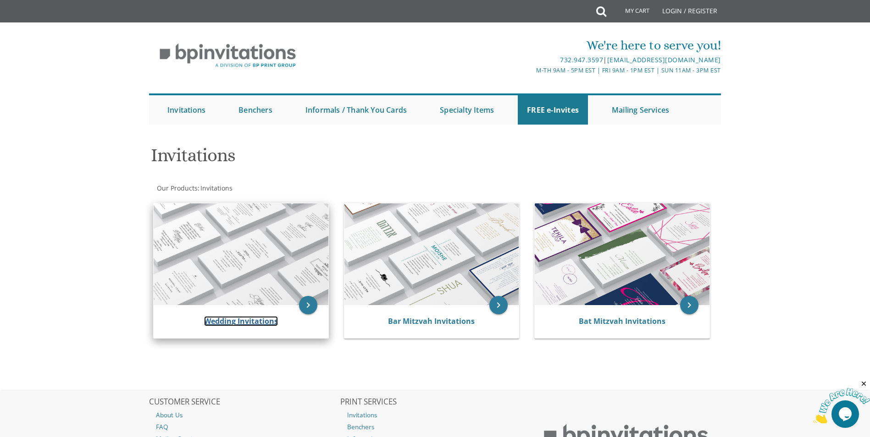
click at [217, 320] on link "Wedding Invitations" at bounding box center [241, 321] width 74 height 10
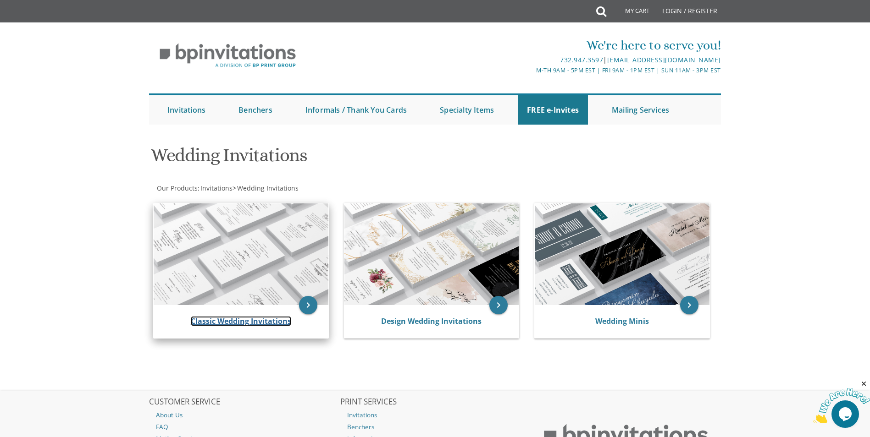
click at [242, 319] on link "Classic Wedding Invitations" at bounding box center [241, 321] width 100 height 10
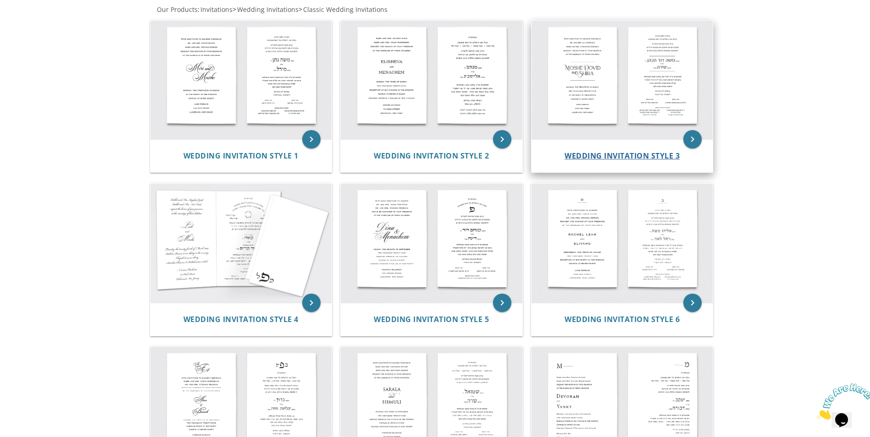
scroll to position [183, 0]
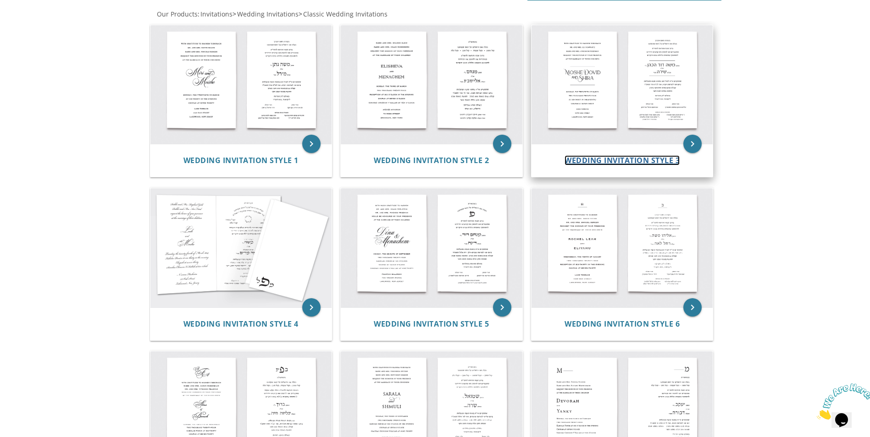
click at [587, 157] on span "Wedding Invitation Style 3" at bounding box center [621, 160] width 115 height 10
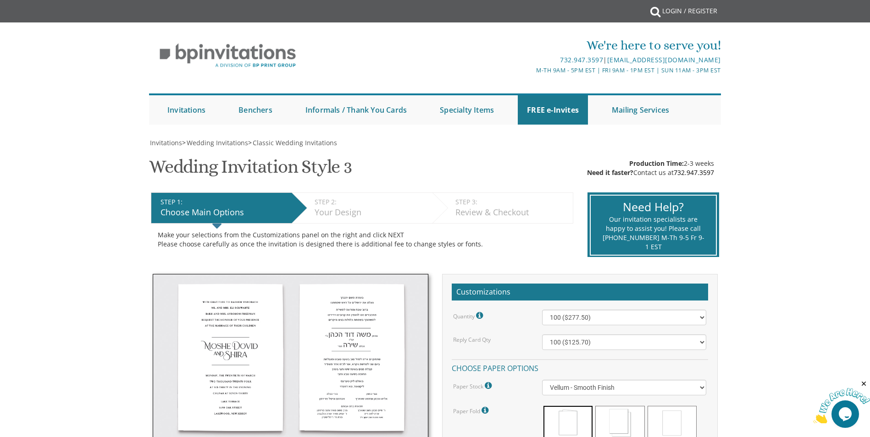
scroll to position [92, 0]
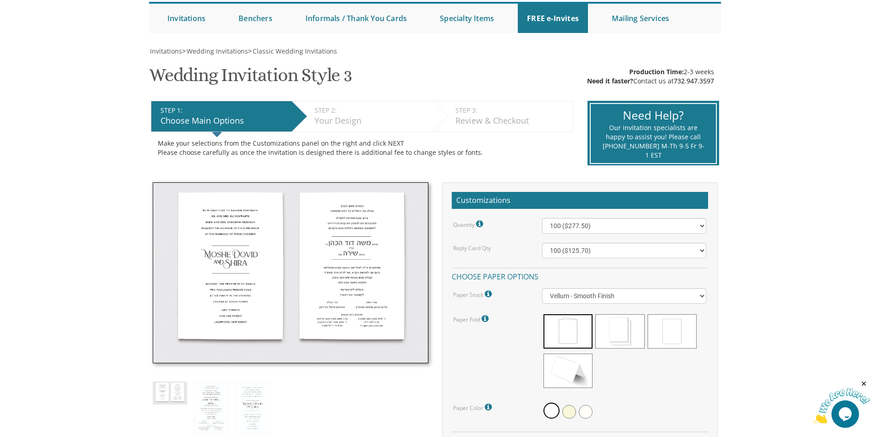
click at [308, 320] on img at bounding box center [291, 273] width 276 height 182
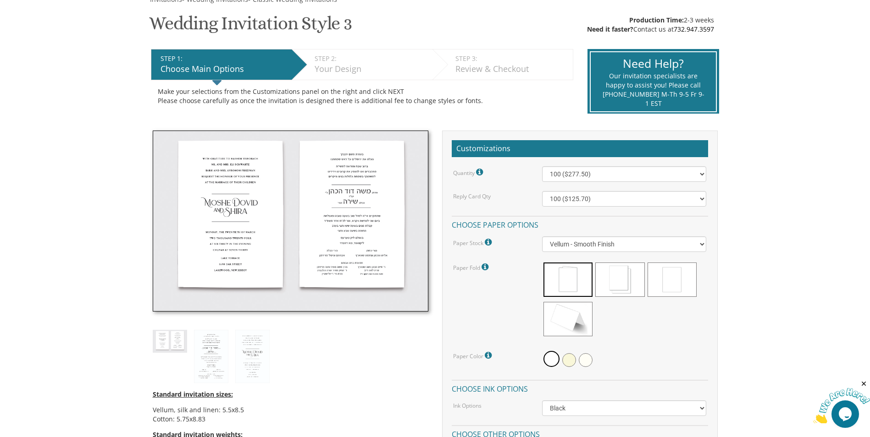
scroll to position [7, 0]
